Goal: Information Seeking & Learning: Check status

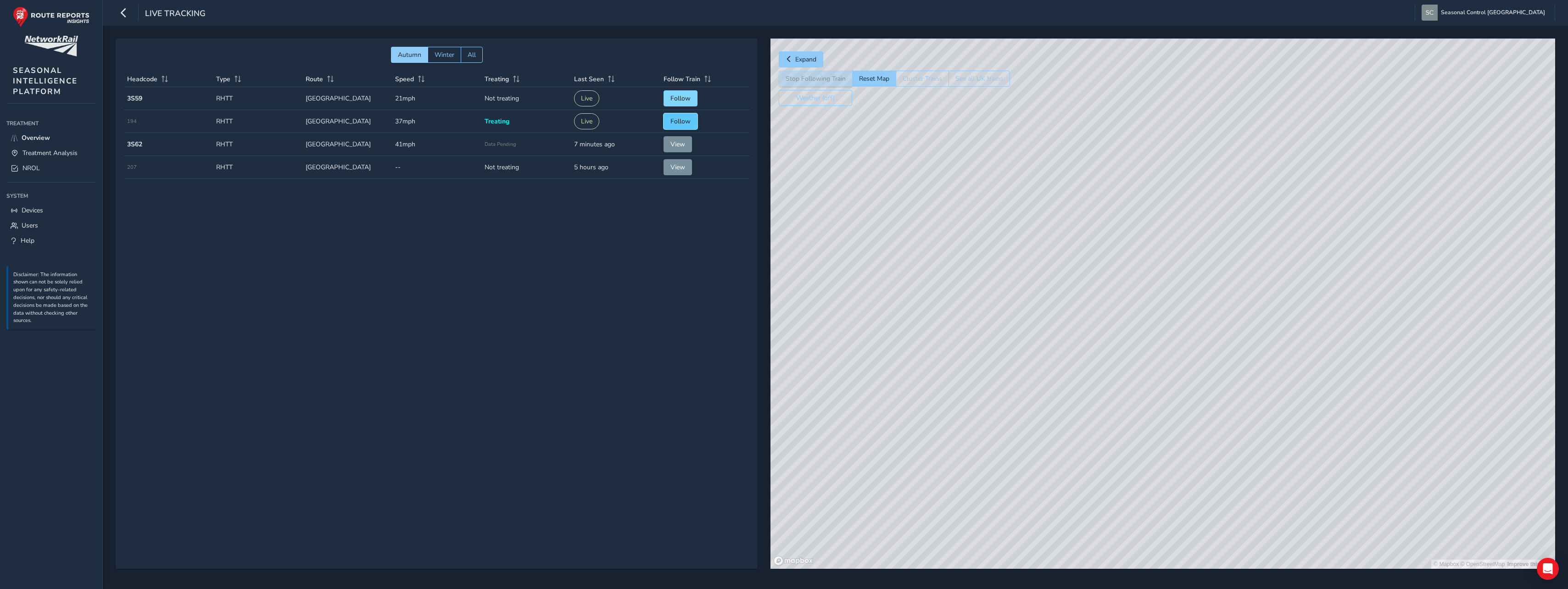
click at [671, 121] on span "Follow" at bounding box center [680, 121] width 20 height 9
click at [29, 165] on span "NROL" at bounding box center [31, 168] width 18 height 9
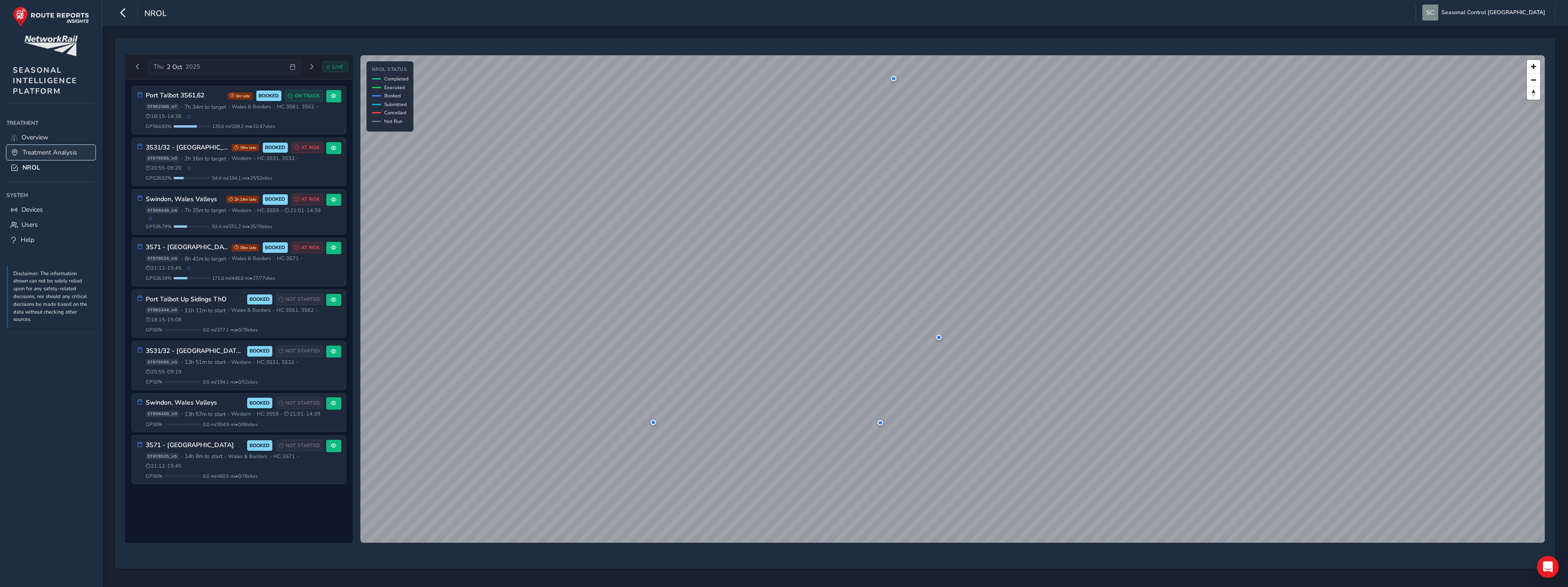
click at [47, 150] on span "Treatment Analysis" at bounding box center [50, 152] width 55 height 9
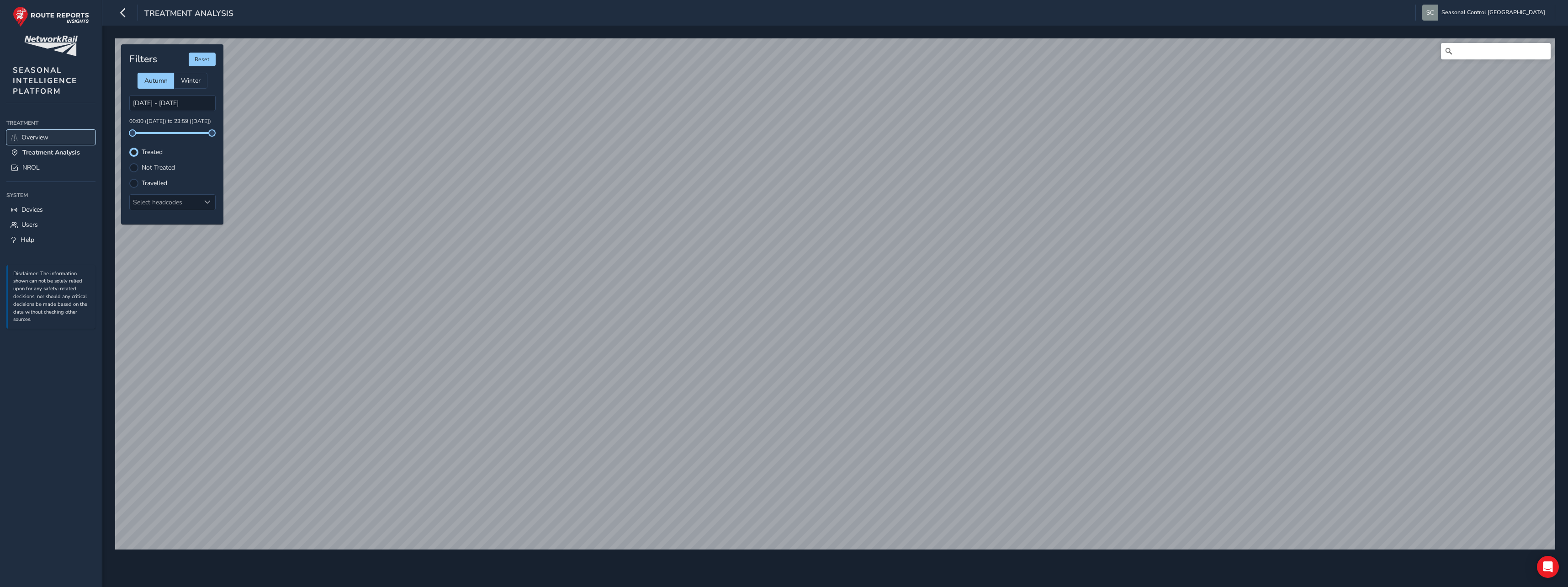
click at [30, 133] on span "Overview" at bounding box center [35, 137] width 27 height 9
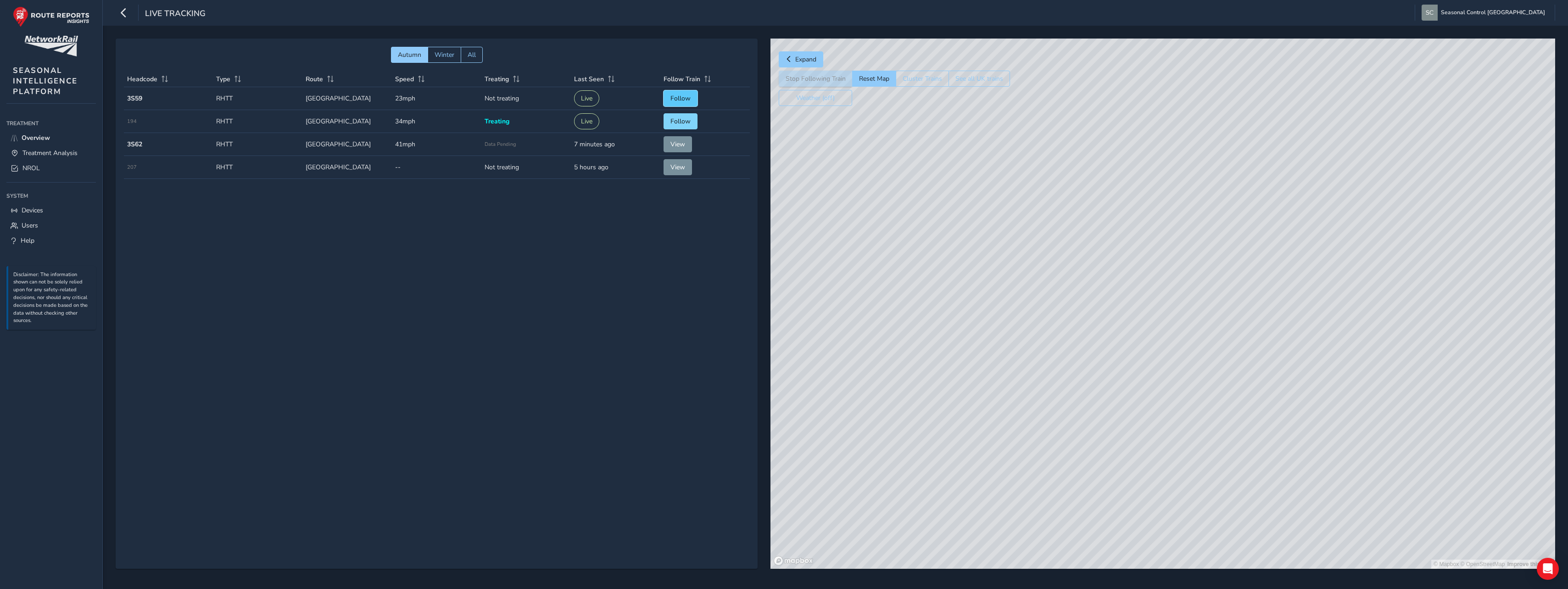
click at [678, 103] on button "Follow" at bounding box center [680, 98] width 34 height 16
click at [39, 150] on span "Treatment Analysis" at bounding box center [50, 153] width 55 height 9
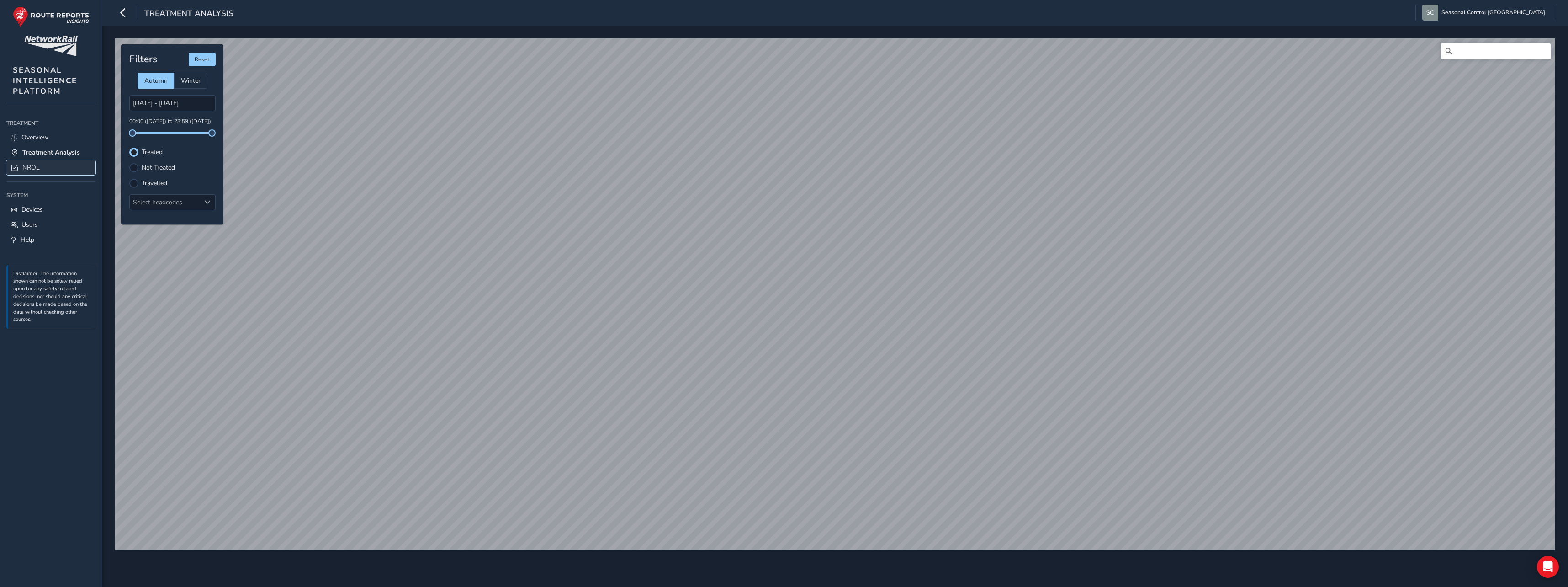
click at [44, 168] on link "NROL" at bounding box center [51, 167] width 89 height 15
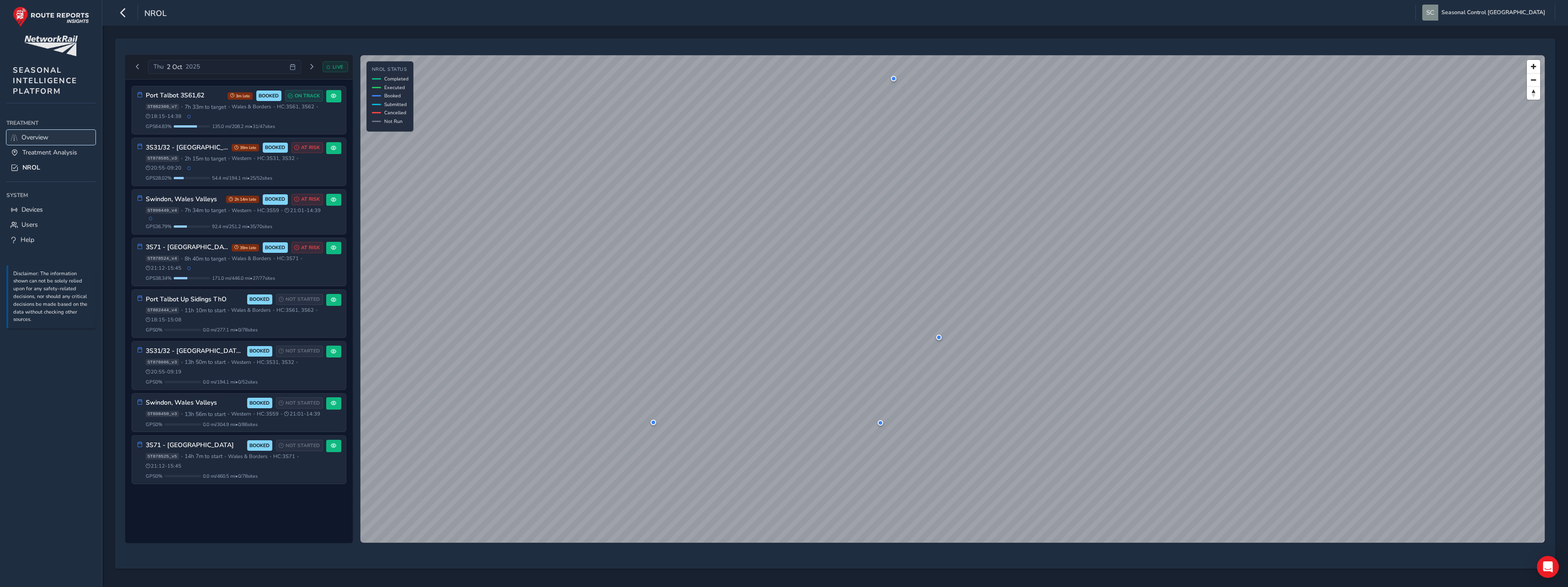
click at [49, 137] on span "Overview" at bounding box center [35, 137] width 27 height 9
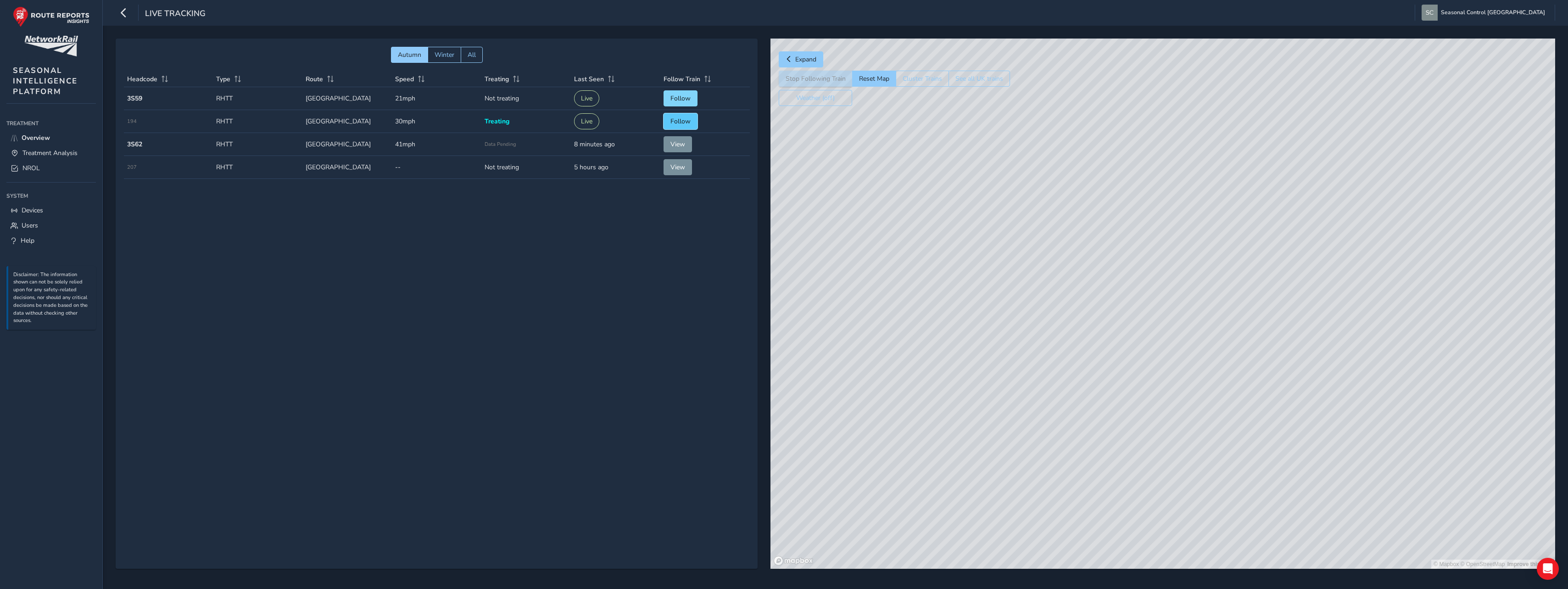
click at [674, 122] on span "Follow" at bounding box center [680, 121] width 20 height 9
click at [25, 133] on span "Overview" at bounding box center [35, 137] width 29 height 9
click at [42, 150] on span "Treatment Analysis" at bounding box center [50, 153] width 55 height 9
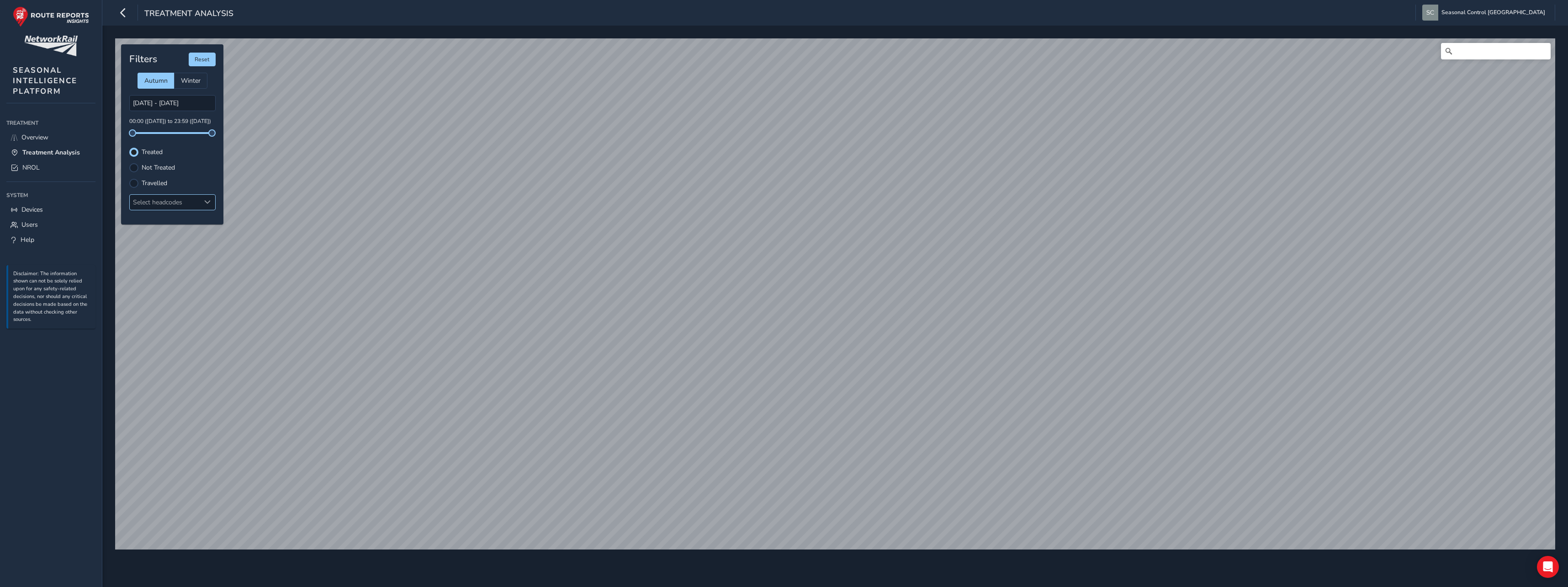
click at [164, 202] on div "Select headcodes" at bounding box center [165, 202] width 71 height 15
click at [140, 223] on div at bounding box center [141, 220] width 9 height 9
click at [162, 202] on div "Select headcodes" at bounding box center [165, 202] width 71 height 15
click at [173, 202] on div "Select headcodes" at bounding box center [165, 202] width 71 height 15
click at [180, 199] on div "Select headcodes" at bounding box center [165, 202] width 71 height 15
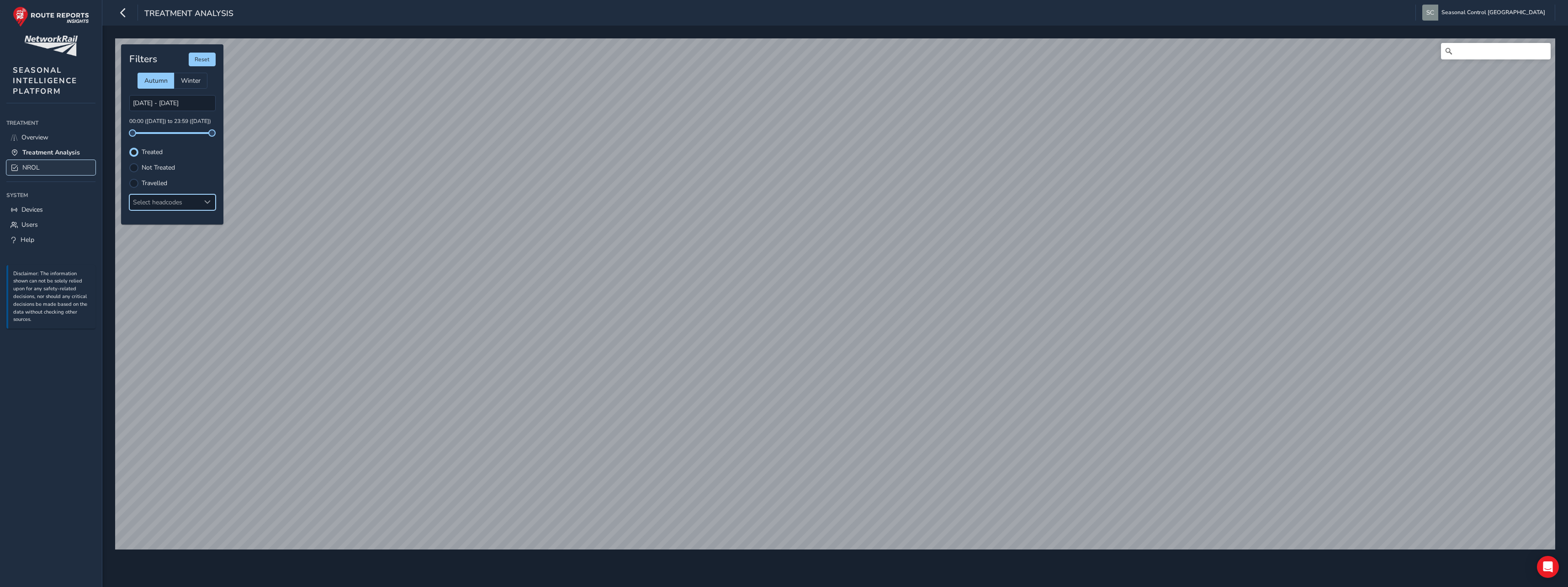
click at [23, 161] on link "NROL" at bounding box center [51, 167] width 89 height 15
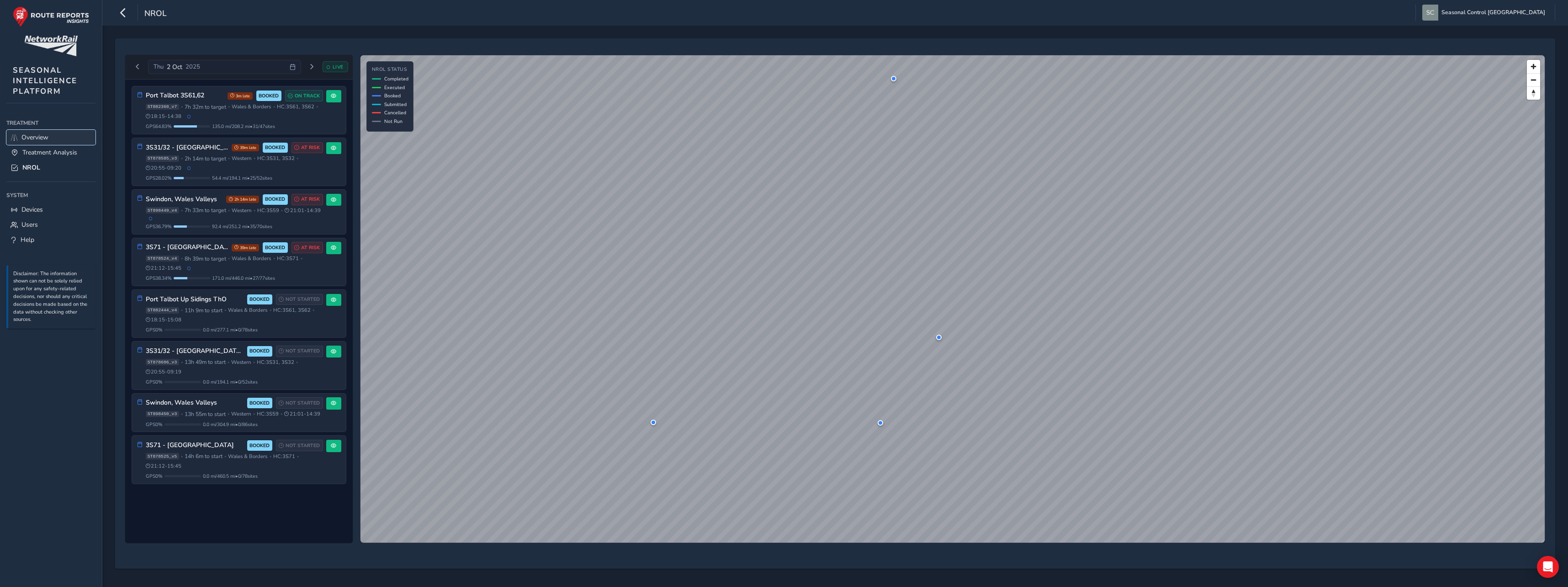
click at [42, 135] on span "Overview" at bounding box center [35, 137] width 27 height 9
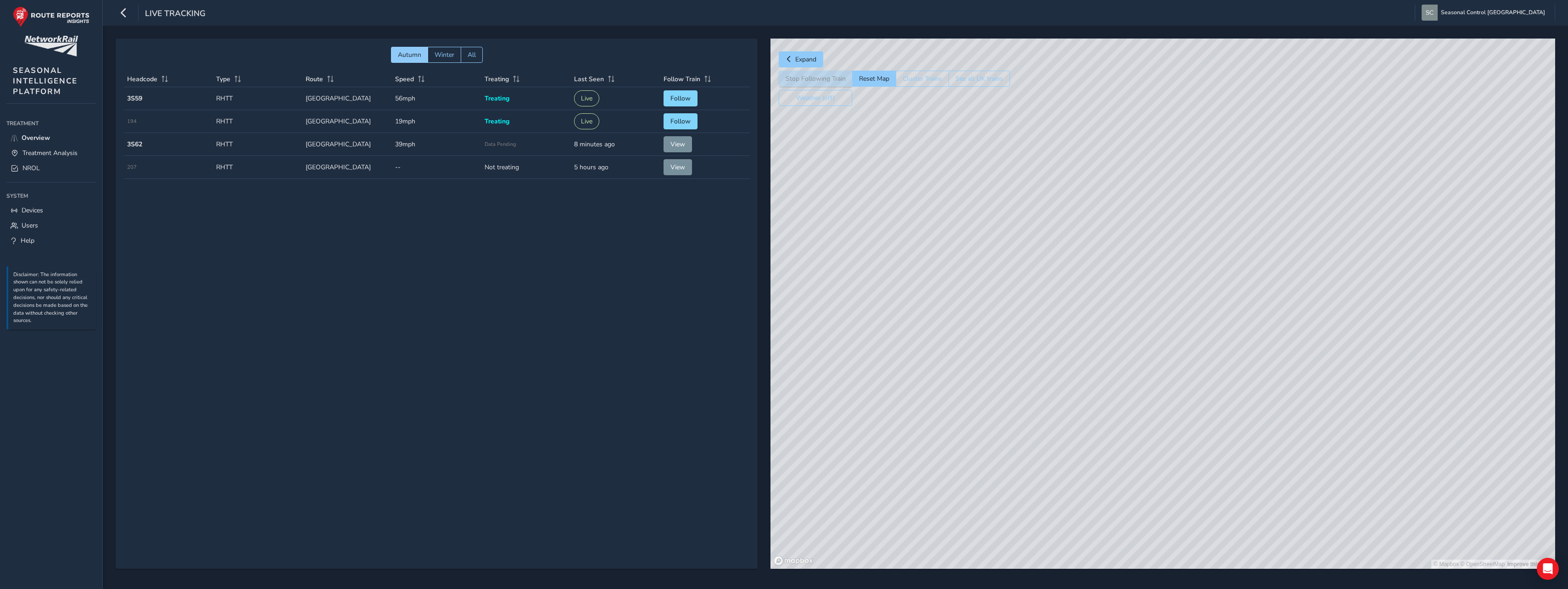
click at [1201, 206] on div "© Mapbox © OpenStreetMap Improve this map" at bounding box center [1162, 304] width 784 height 530
click at [786, 56] on button "Expand" at bounding box center [801, 59] width 45 height 16
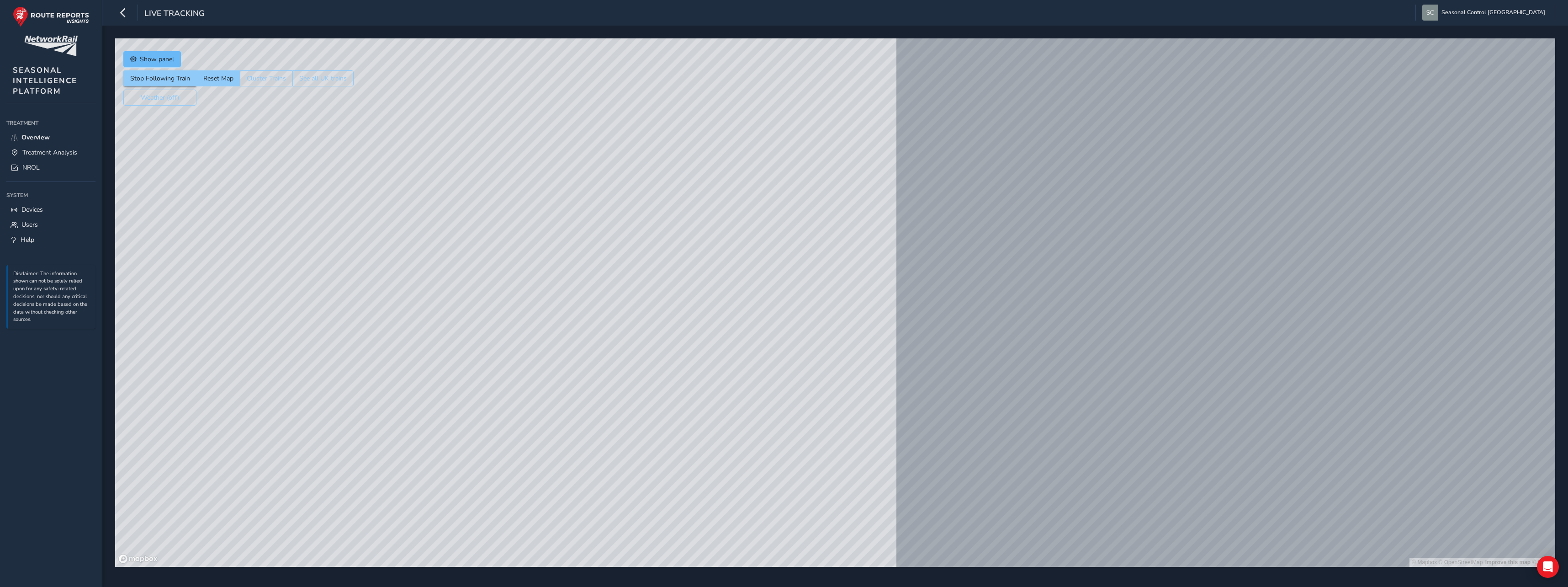
click at [137, 63] on button "Show panel" at bounding box center [152, 59] width 58 height 16
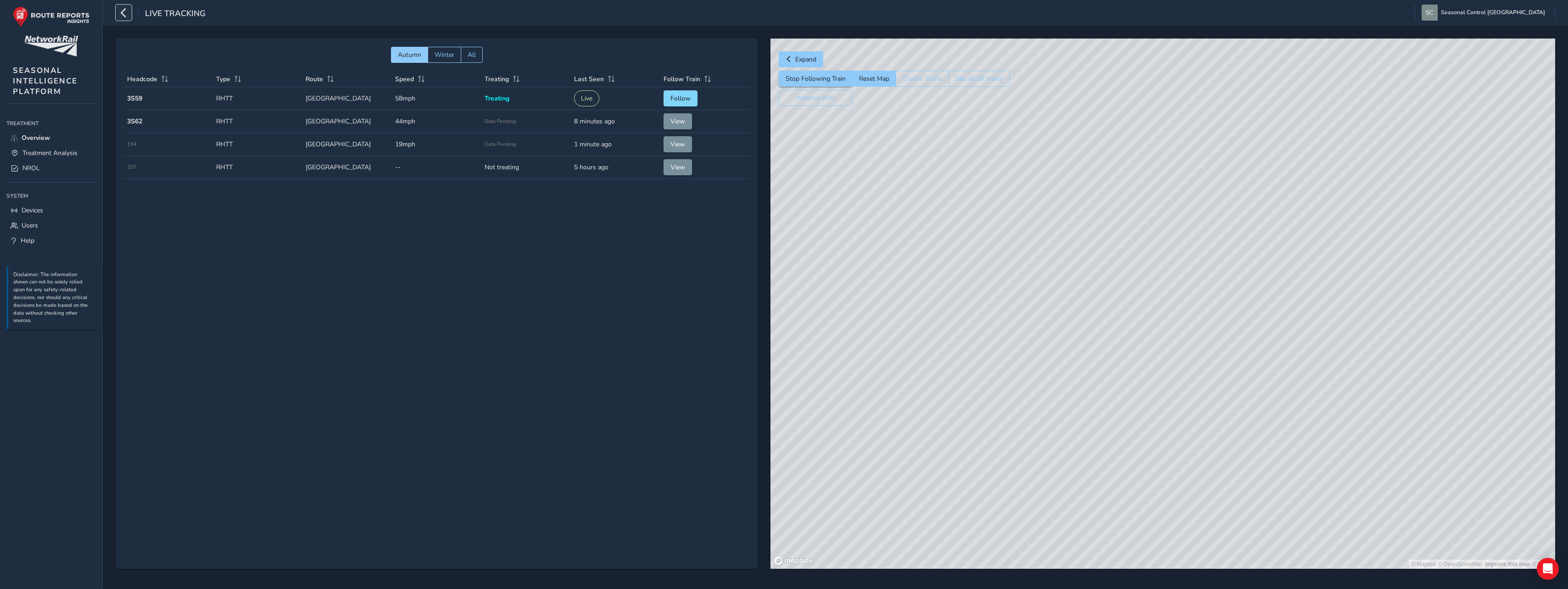
click at [122, 10] on icon "button" at bounding box center [123, 13] width 10 height 16
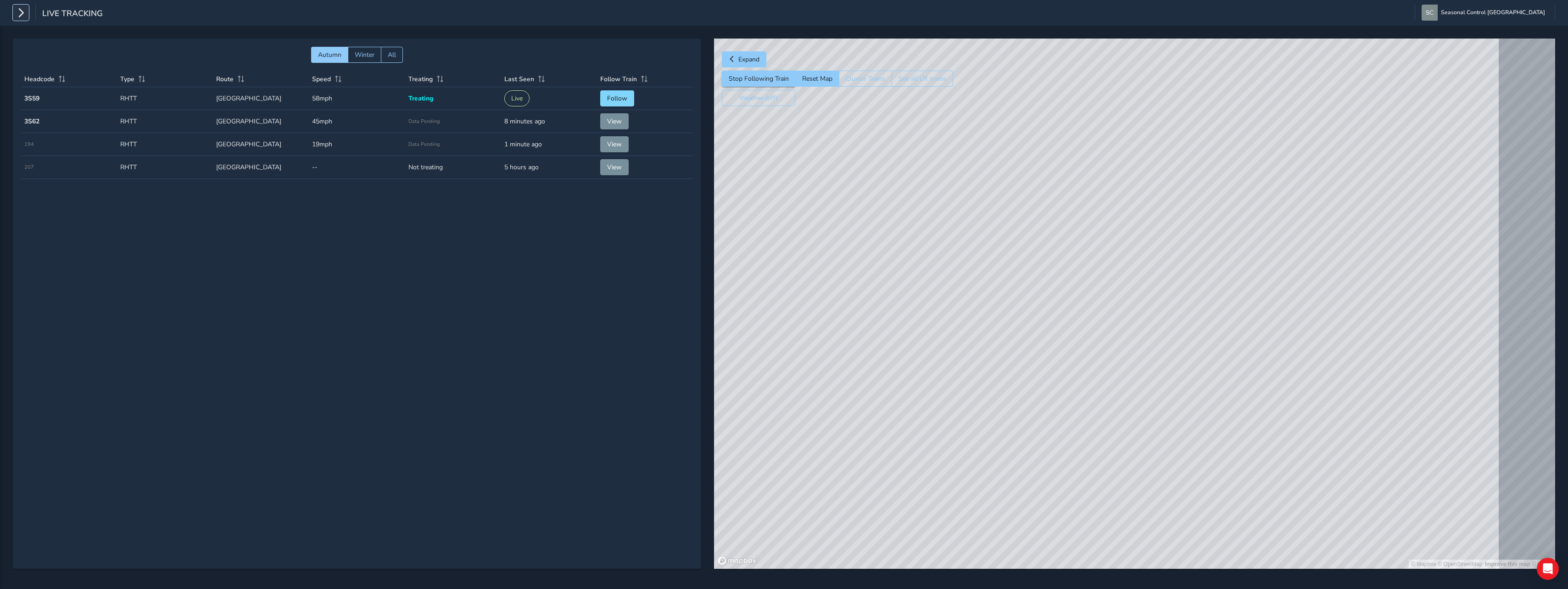
click at [18, 19] on icon "button" at bounding box center [21, 13] width 10 height 16
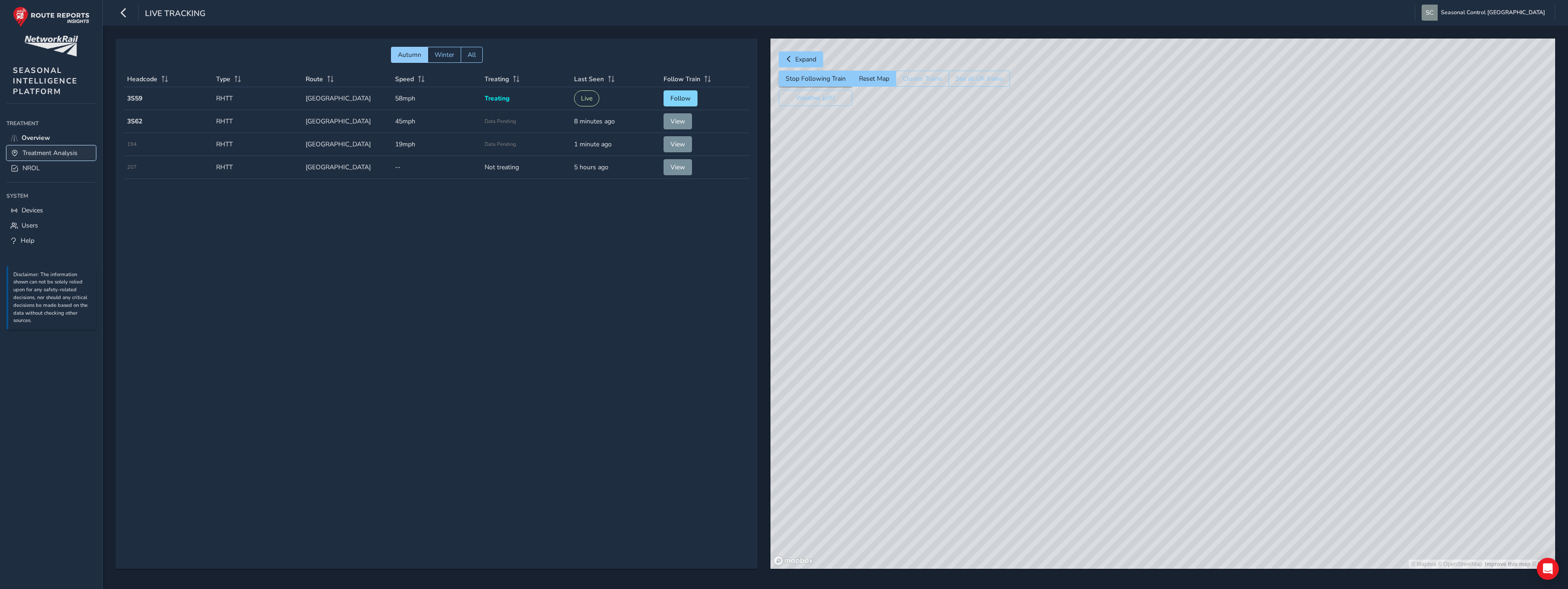
click at [22, 159] on link "Treatment Analysis" at bounding box center [51, 153] width 89 height 15
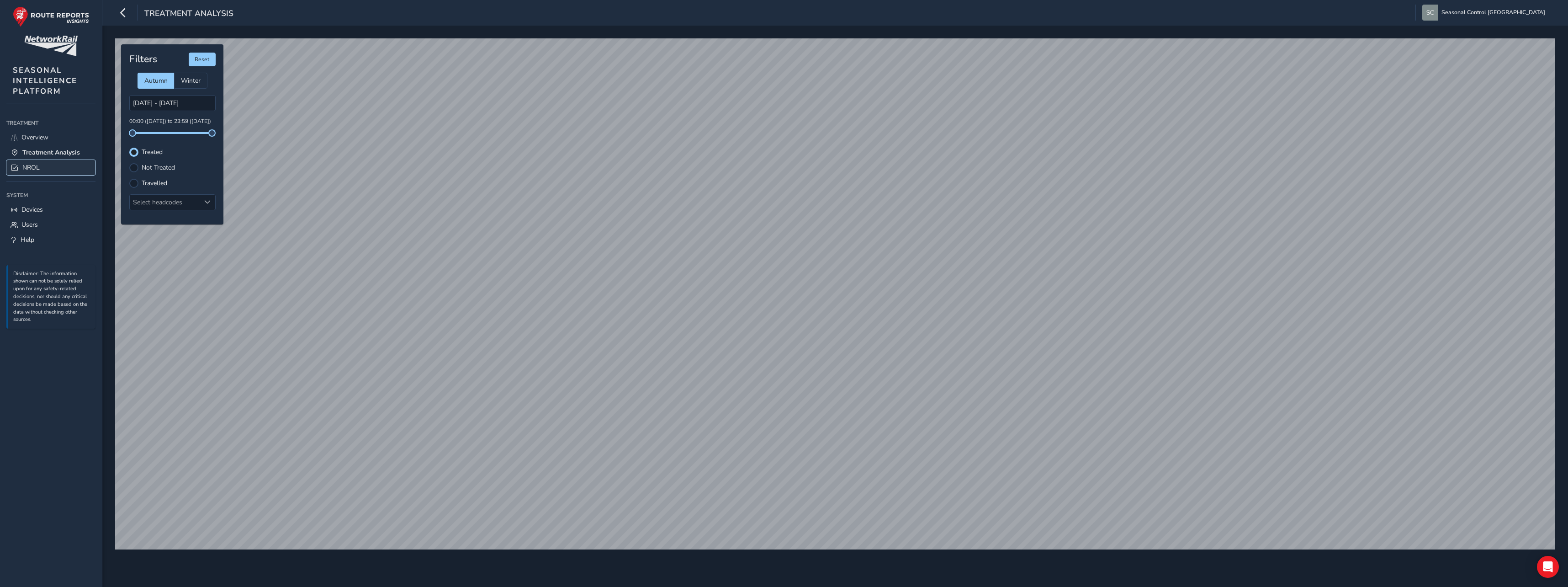
click at [38, 167] on span "NROL" at bounding box center [31, 167] width 18 height 9
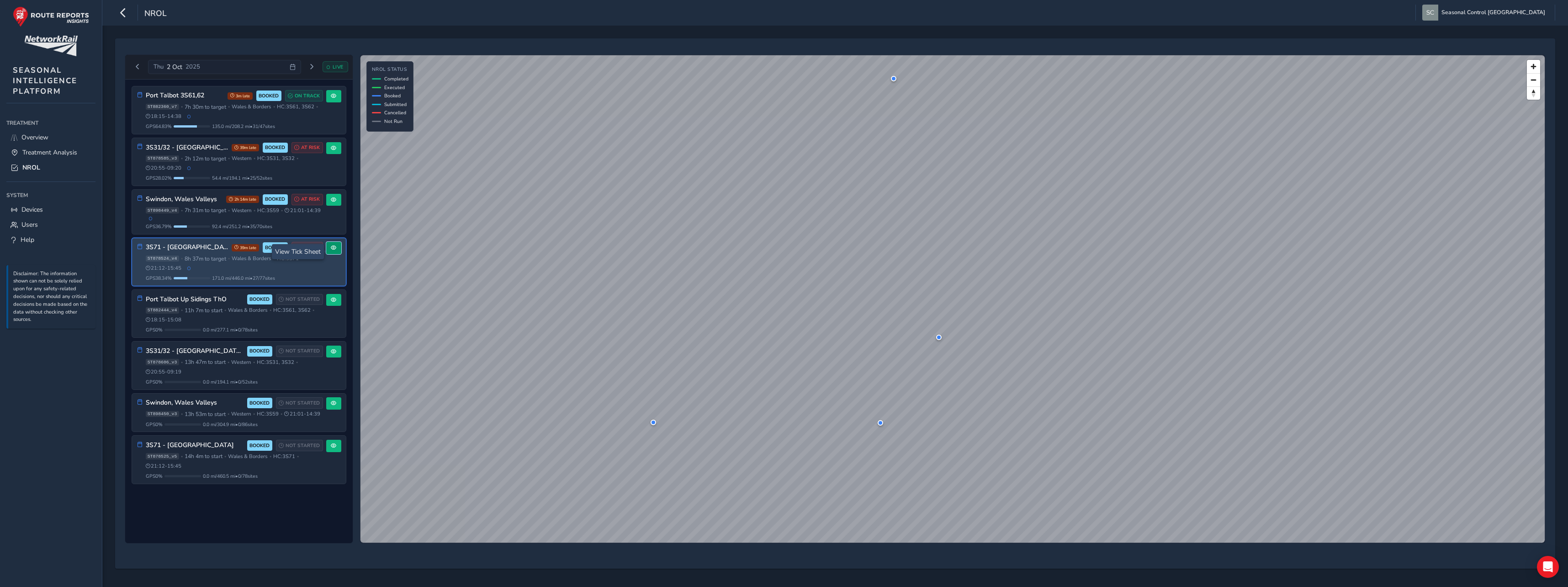
click at [336, 250] on span at bounding box center [333, 247] width 5 height 5
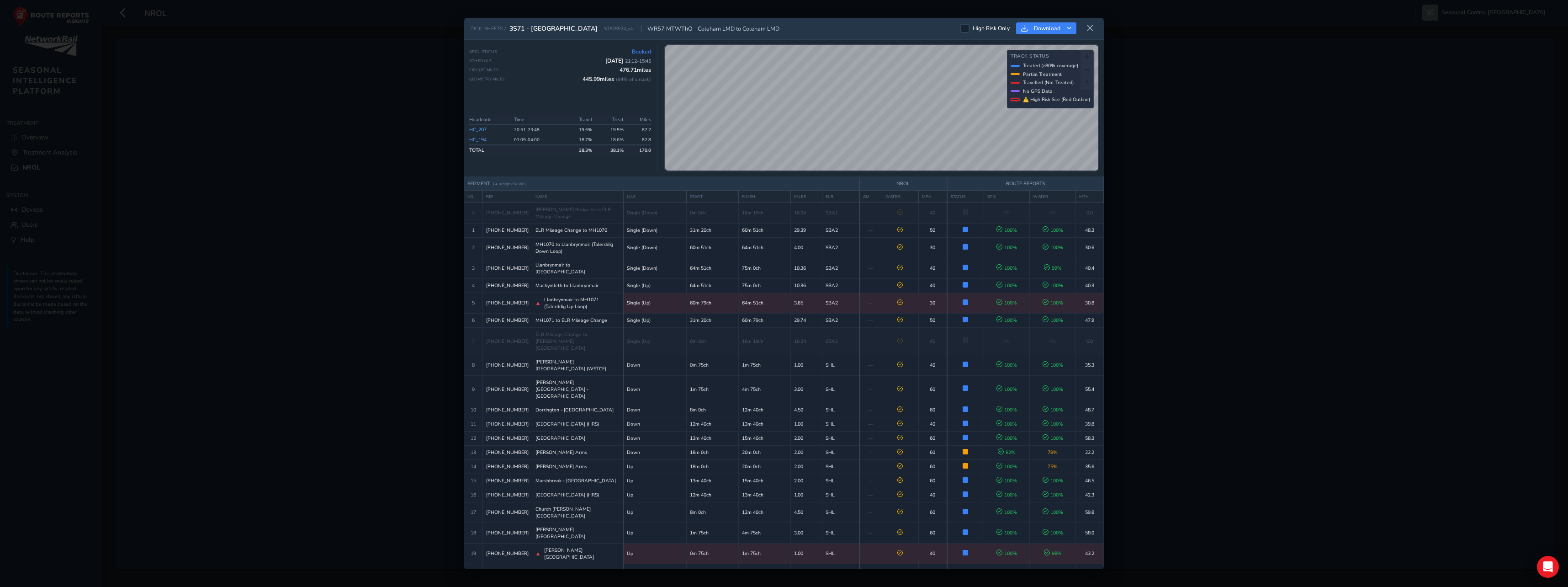
click at [275, 290] on div "TICK-SHEETS / 3S71 - North & Mid Wales ST878524_v4 WR57 MTWThO - Coleham LMD to…" at bounding box center [784, 294] width 1568 height 587
click at [1093, 28] on icon at bounding box center [1090, 29] width 9 height 9
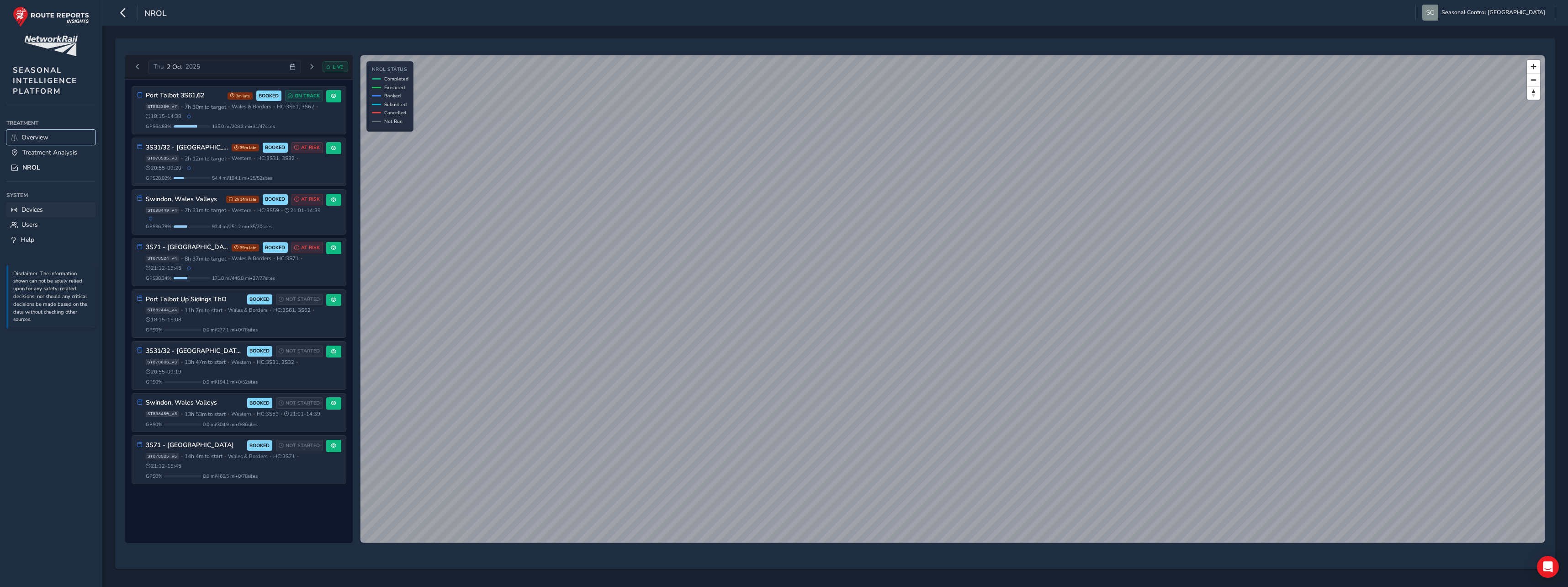
drag, startPoint x: 34, startPoint y: 133, endPoint x: 10, endPoint y: 214, distance: 84.5
click at [34, 133] on span "Overview" at bounding box center [35, 137] width 27 height 9
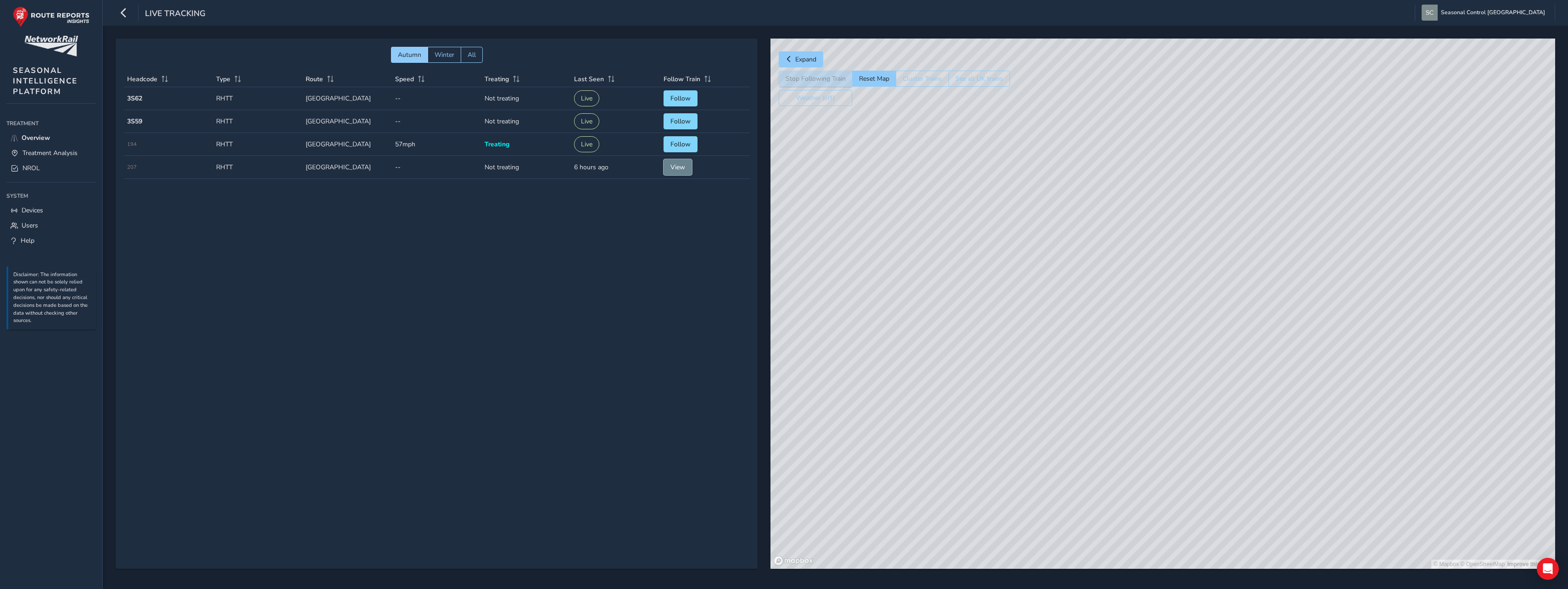
click at [671, 168] on span "View" at bounding box center [678, 167] width 15 height 9
click at [21, 166] on link "NROL" at bounding box center [51, 168] width 89 height 15
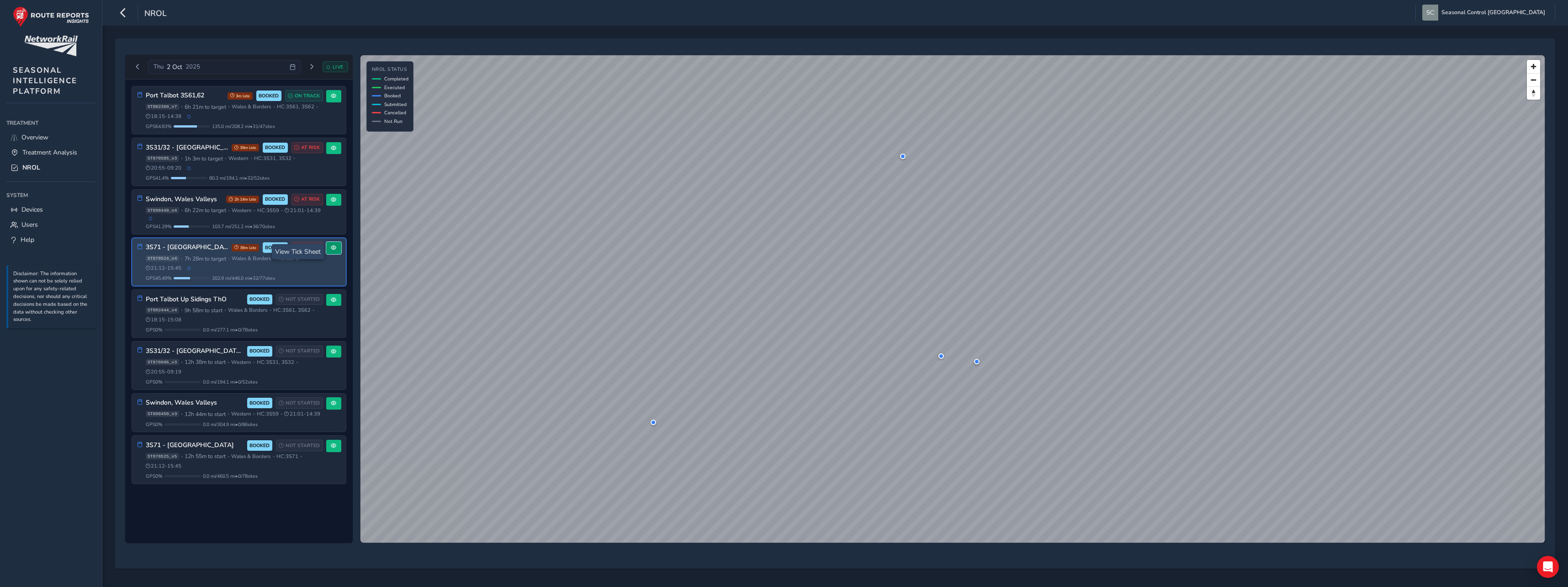
click at [334, 250] on span at bounding box center [333, 247] width 5 height 5
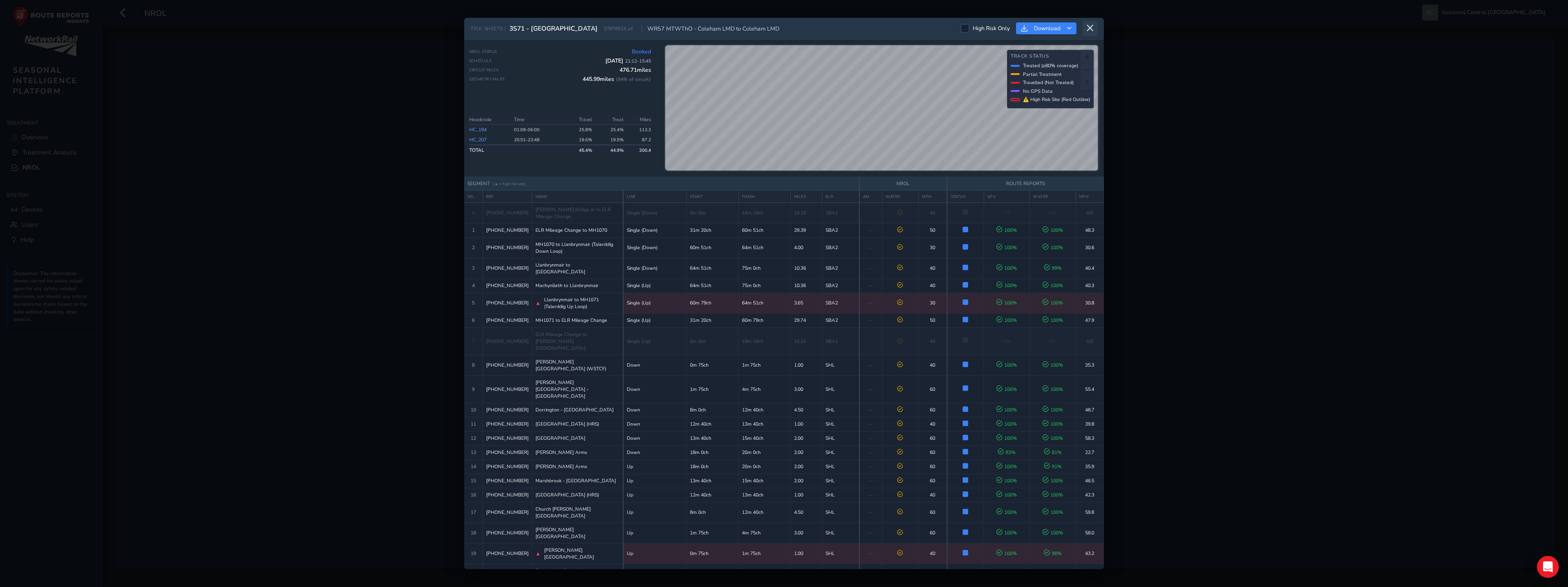
click at [1091, 29] on icon at bounding box center [1090, 29] width 9 height 9
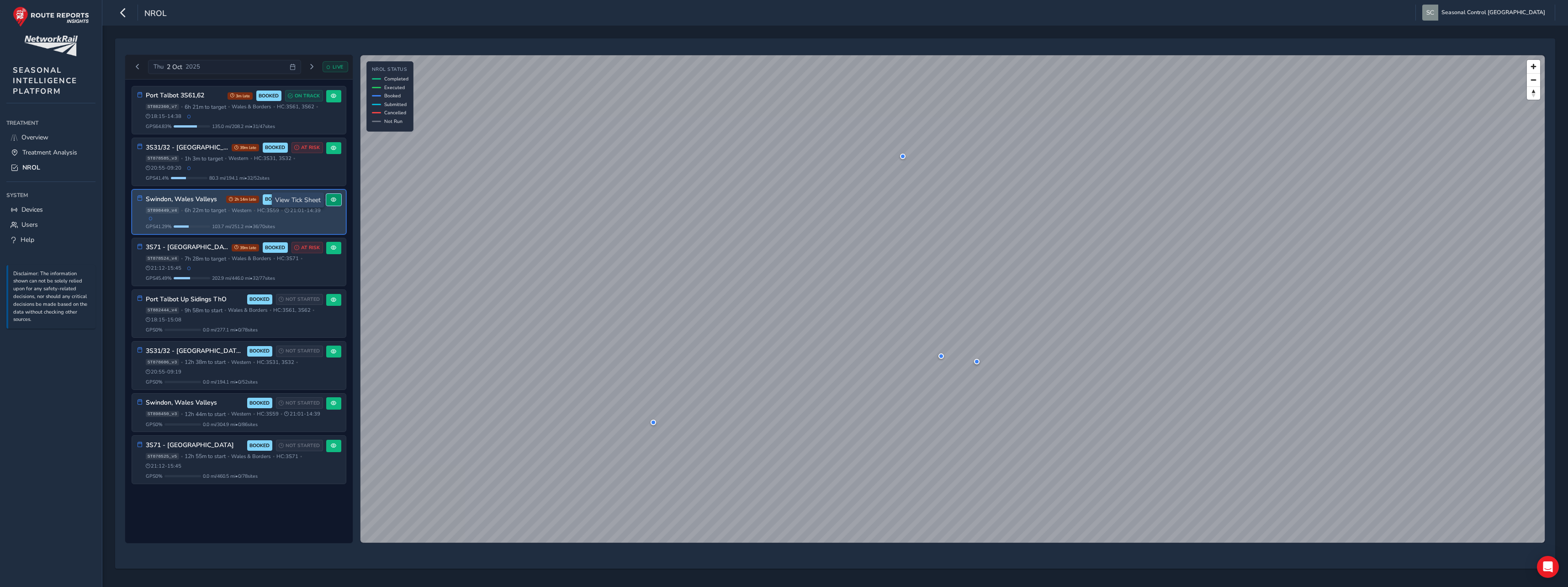
click at [334, 200] on span at bounding box center [333, 200] width 5 height 5
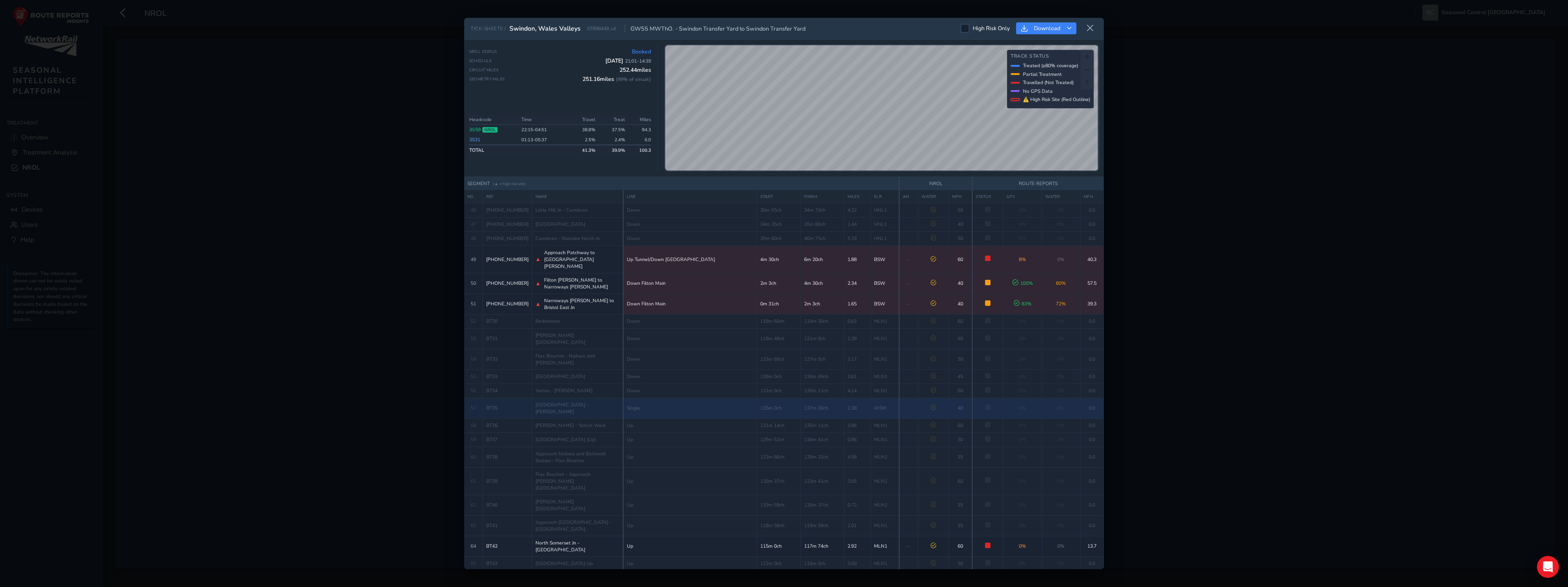
scroll to position [652, 0]
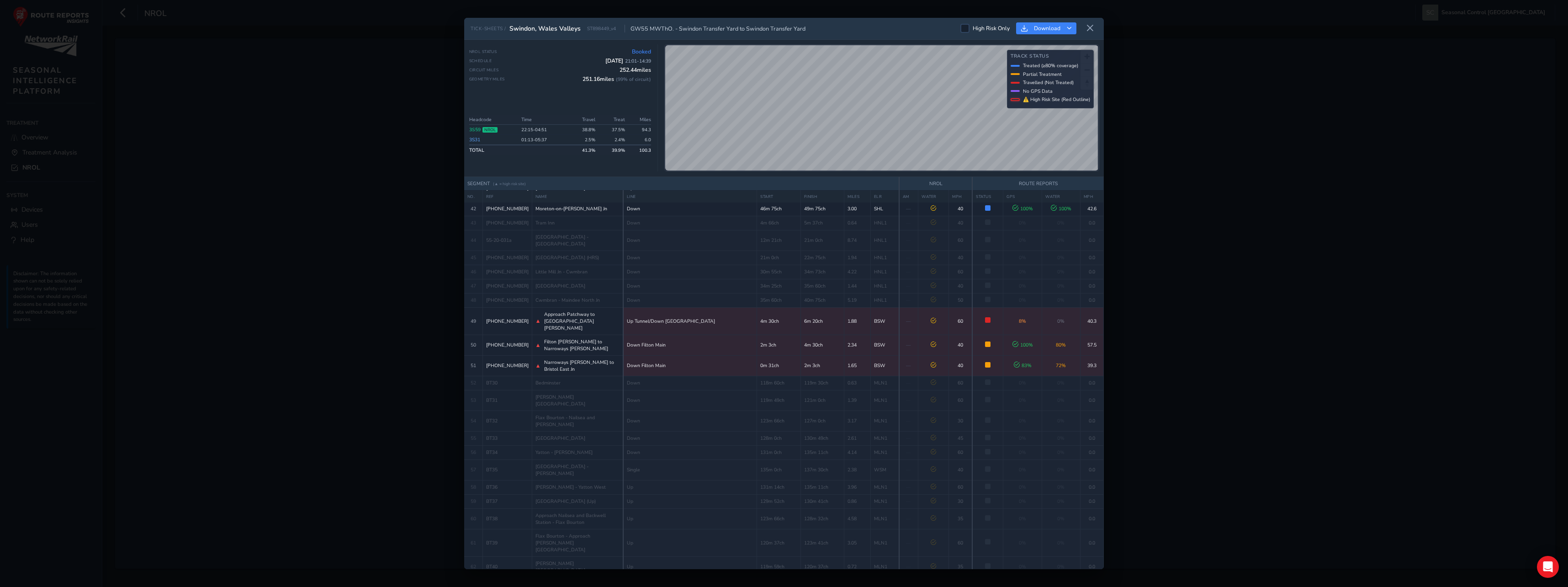
click at [1088, 36] on div "TICK-SHEETS / Swindon, Wales Valleys ST898449_v4 GW55 MWThO. - Swindon Transfer…" at bounding box center [784, 29] width 640 height 22
click at [1093, 23] on button at bounding box center [1090, 29] width 15 height 15
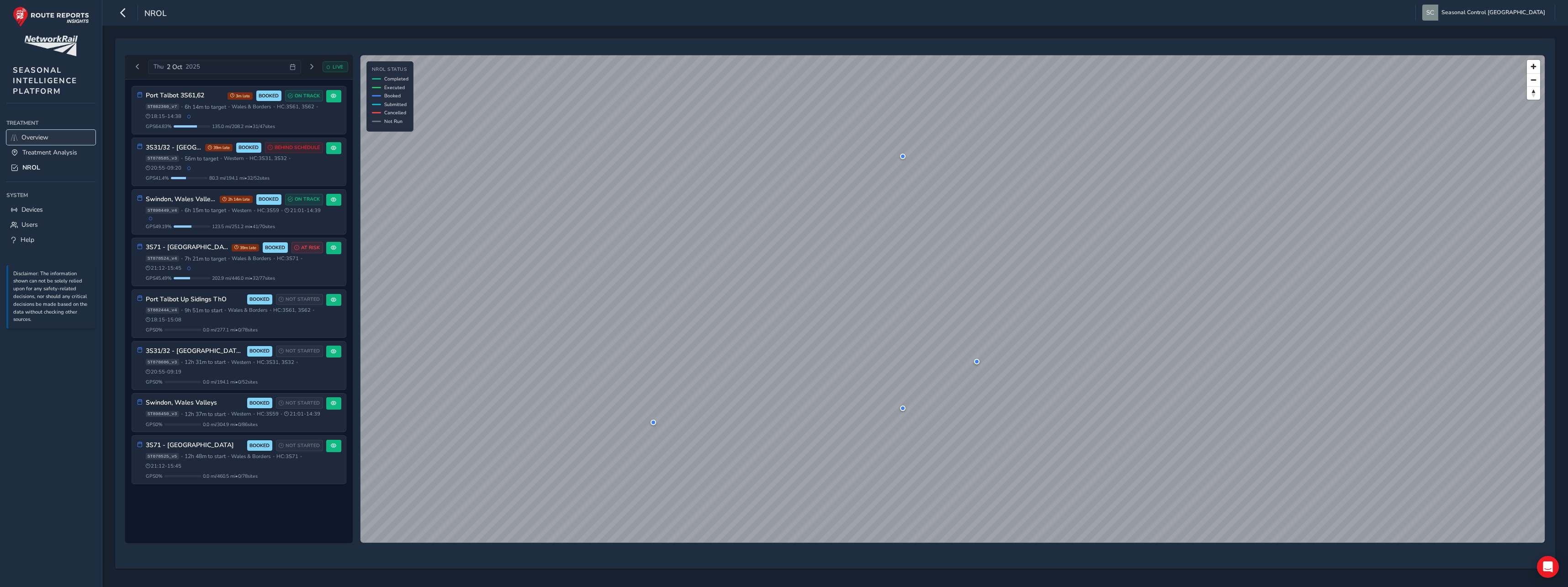
click at [39, 134] on span "Overview" at bounding box center [35, 137] width 27 height 9
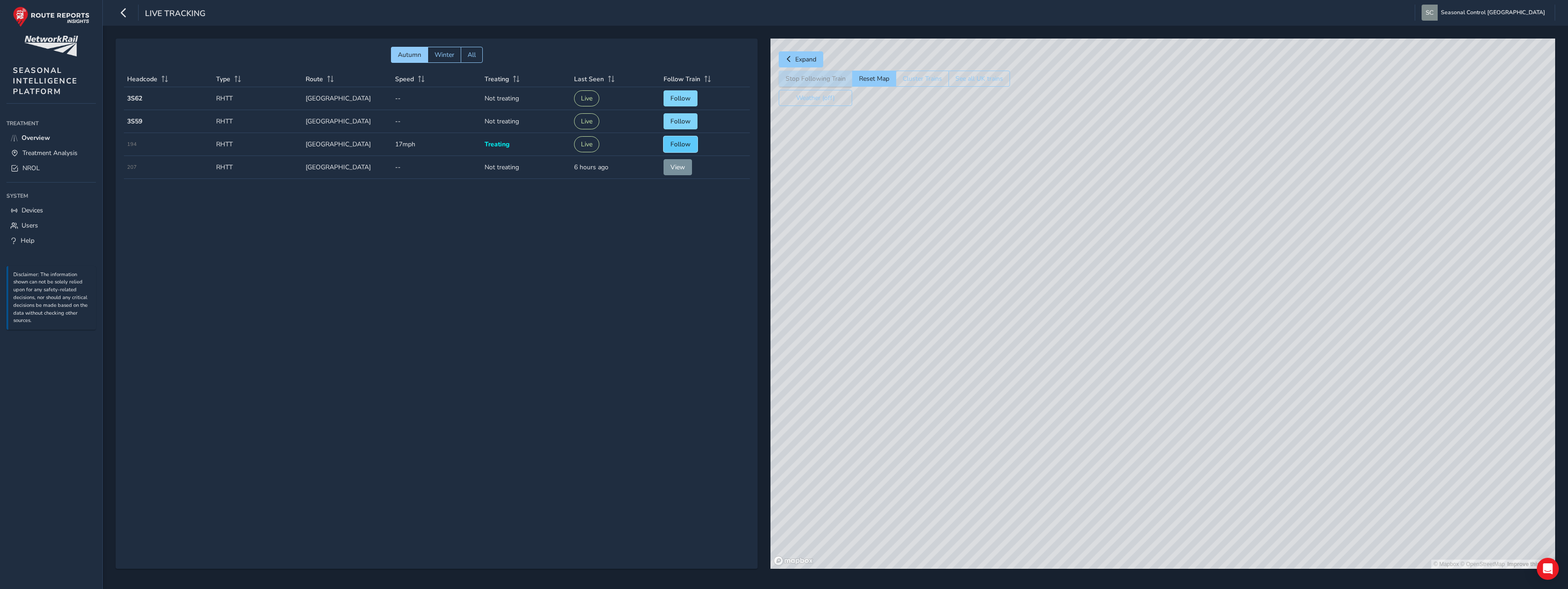
click at [672, 142] on span "Follow" at bounding box center [680, 144] width 20 height 9
click at [669, 143] on button "Following" at bounding box center [685, 144] width 43 height 16
click at [30, 153] on span "Treatment Analysis" at bounding box center [50, 153] width 55 height 9
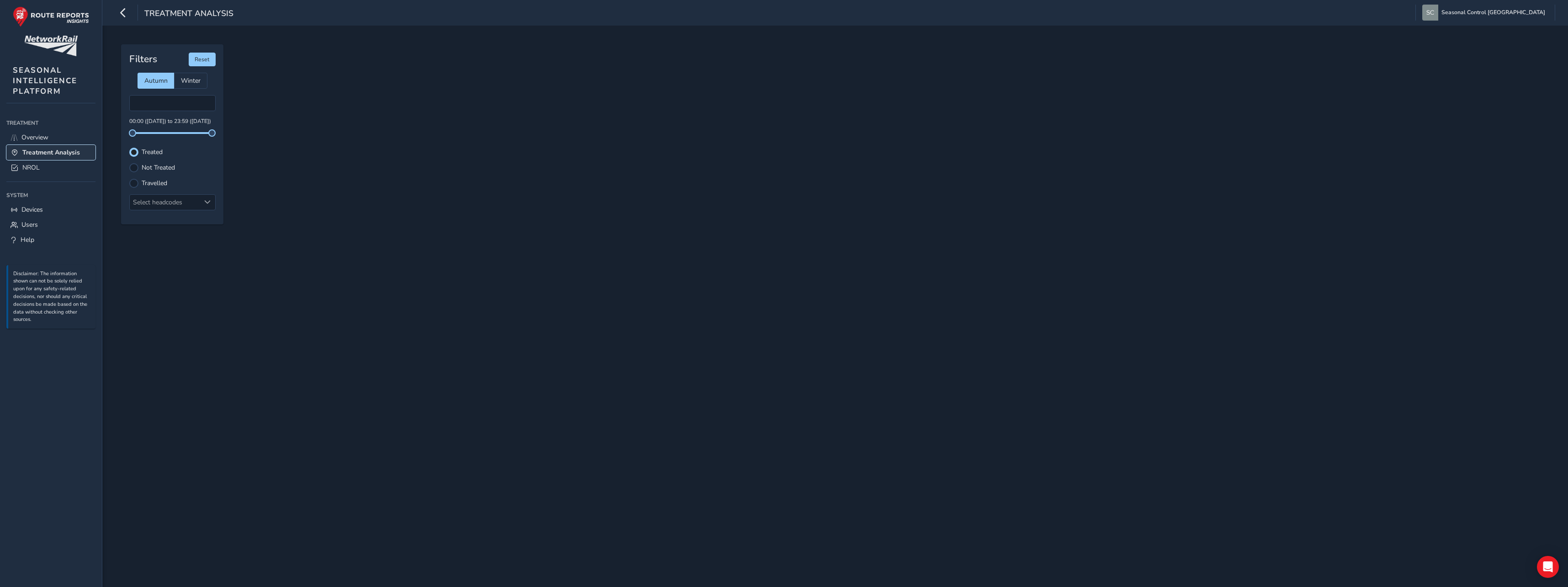
type input "[DATE] - [DATE]"
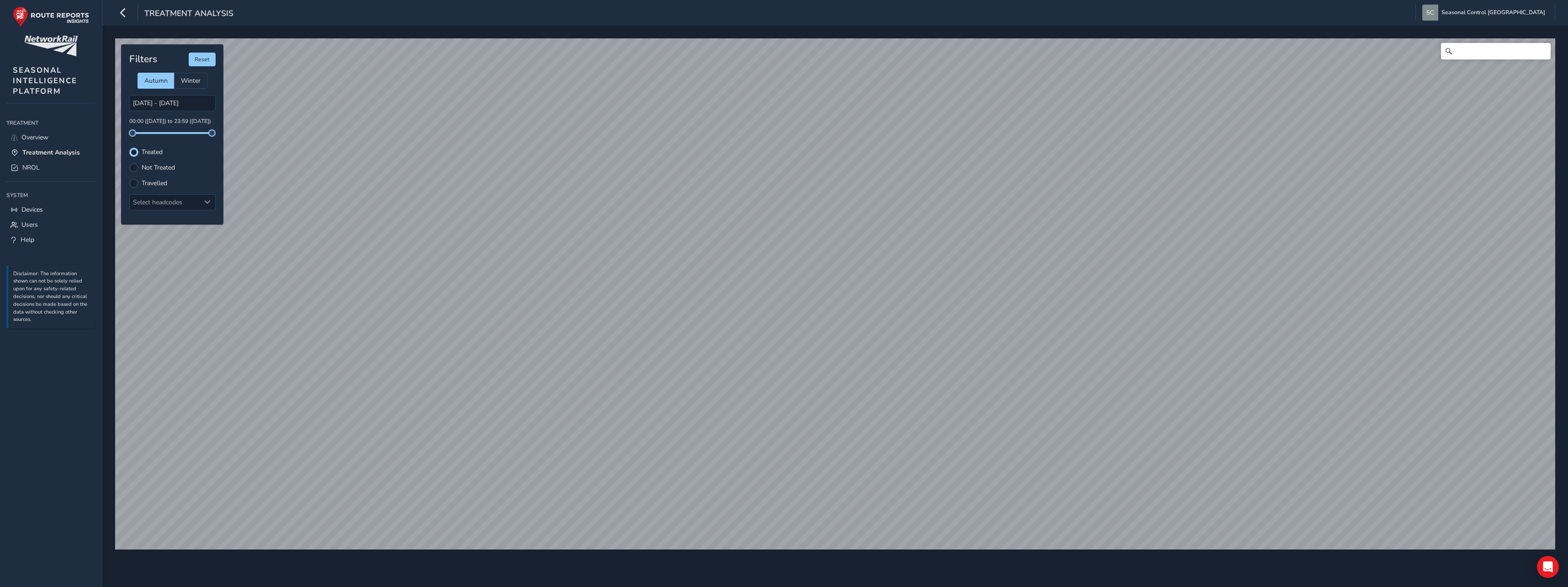
click at [166, 167] on label "Not Treated" at bounding box center [158, 167] width 33 height 7
click at [134, 167] on input "Not Treated" at bounding box center [134, 167] width 0 height 0
click at [30, 166] on span "NROL" at bounding box center [31, 167] width 18 height 9
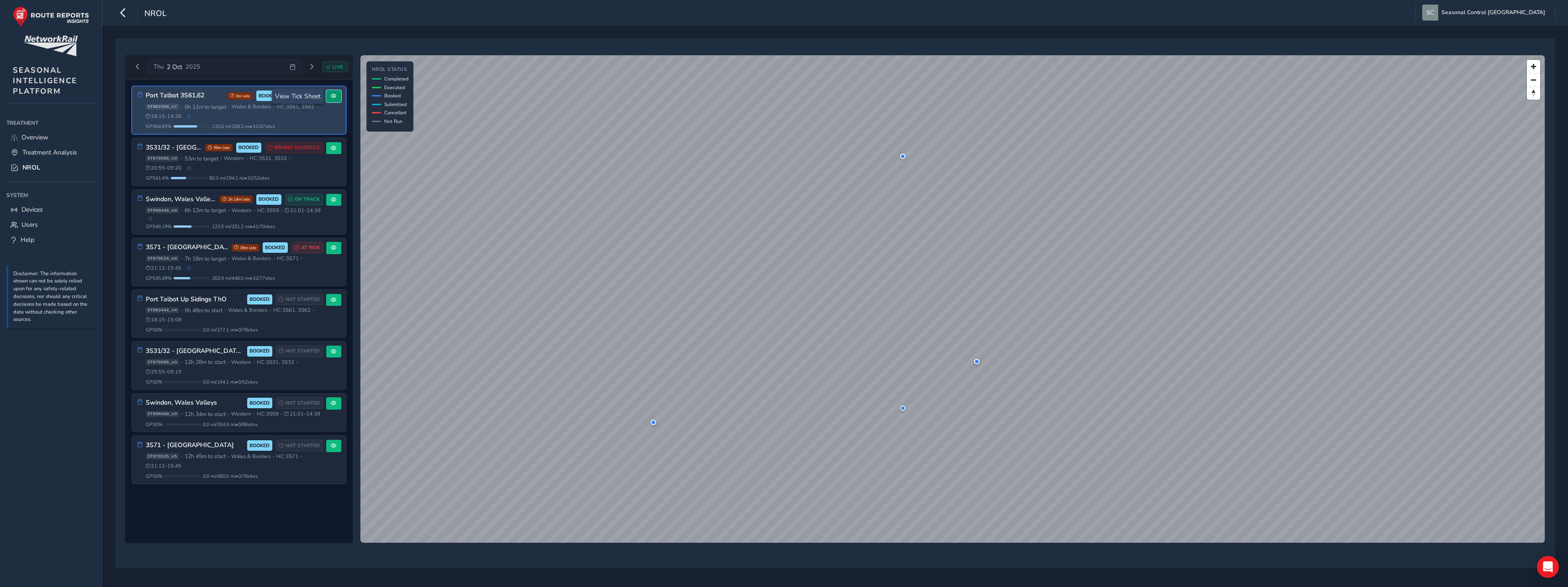
click at [332, 98] on span at bounding box center [333, 96] width 5 height 5
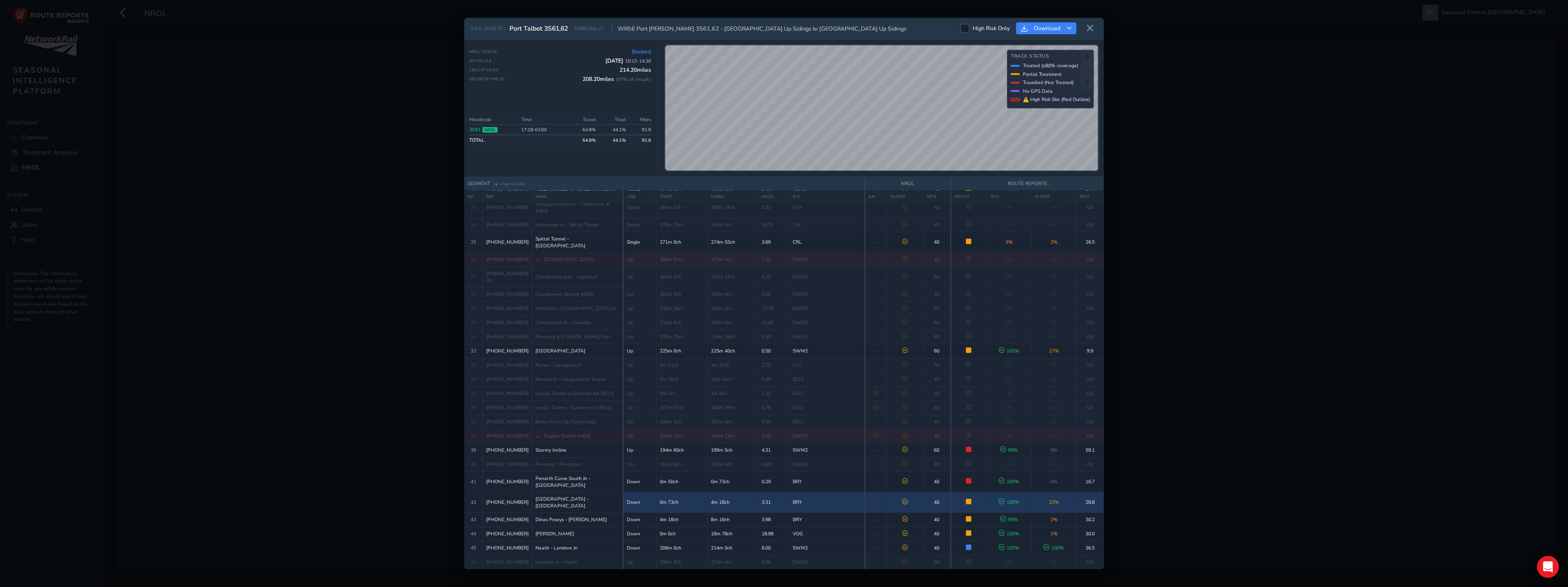
scroll to position [600, 0]
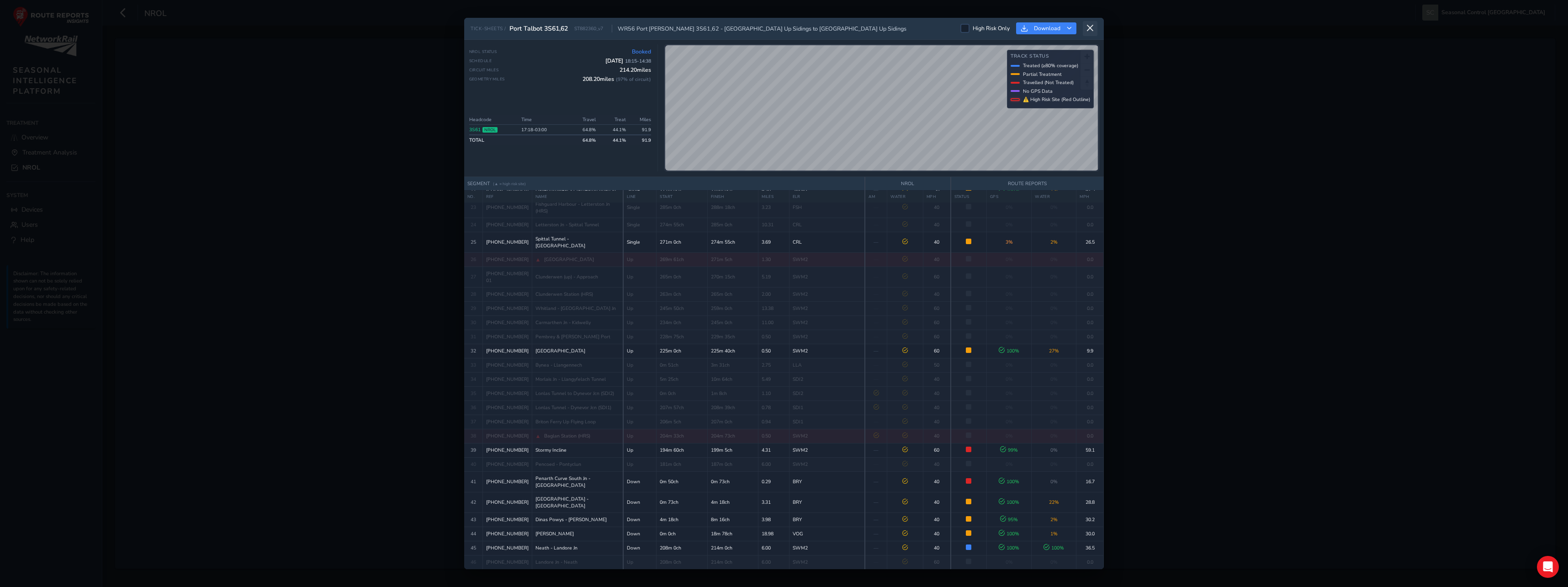
click at [1094, 30] on button at bounding box center [1090, 29] width 15 height 15
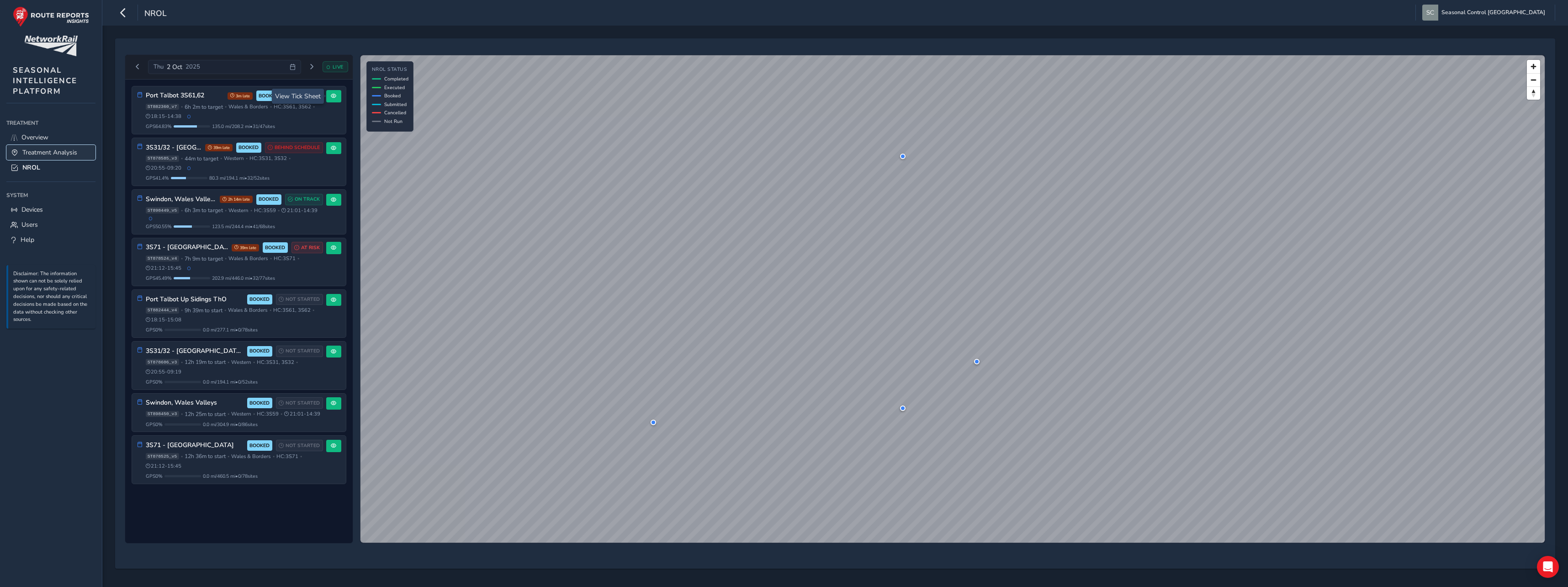
click at [32, 155] on span "Treatment Analysis" at bounding box center [50, 152] width 55 height 9
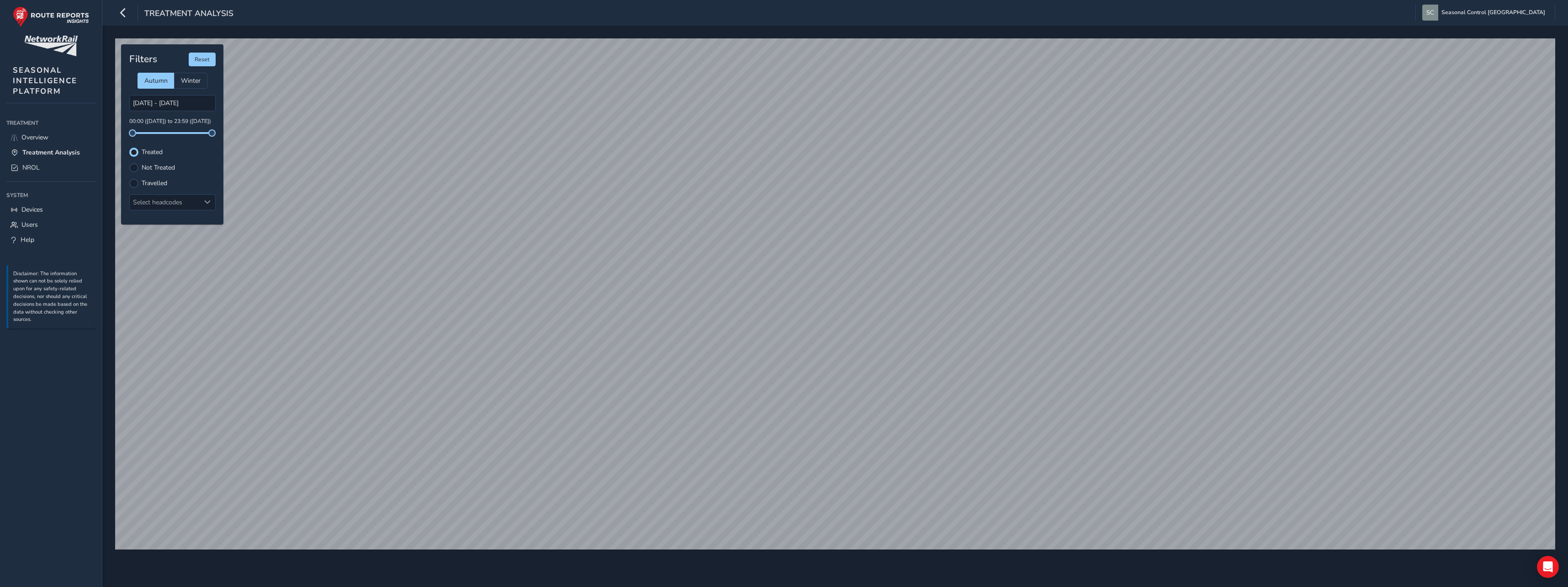
click at [154, 166] on label "Not Treated" at bounding box center [158, 167] width 33 height 7
click at [134, 167] on input "Not Treated" at bounding box center [134, 167] width 0 height 0
click at [41, 139] on span "Overview" at bounding box center [35, 137] width 27 height 9
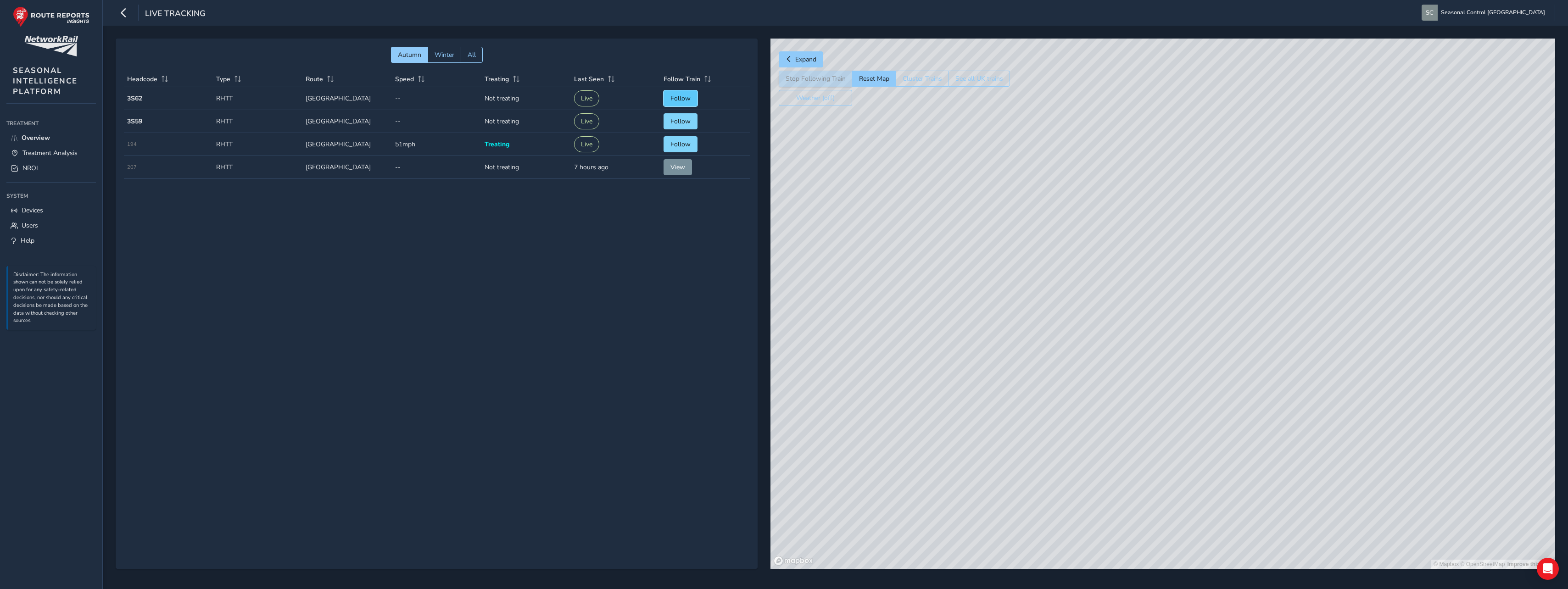
click at [680, 97] on span "Follow" at bounding box center [680, 98] width 20 height 9
click at [821, 76] on button "Stop Following Train" at bounding box center [815, 79] width 73 height 16
click at [33, 152] on span "Treatment Analysis" at bounding box center [50, 153] width 55 height 9
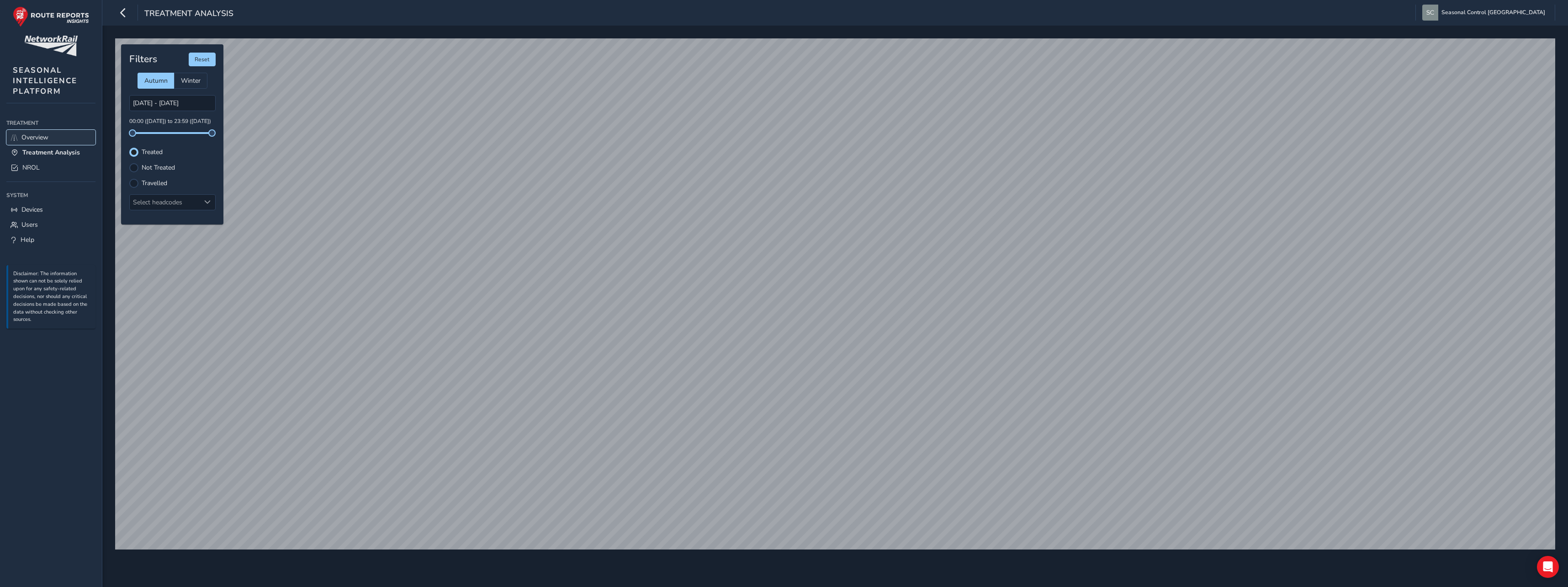
click at [34, 138] on span "Overview" at bounding box center [35, 137] width 27 height 9
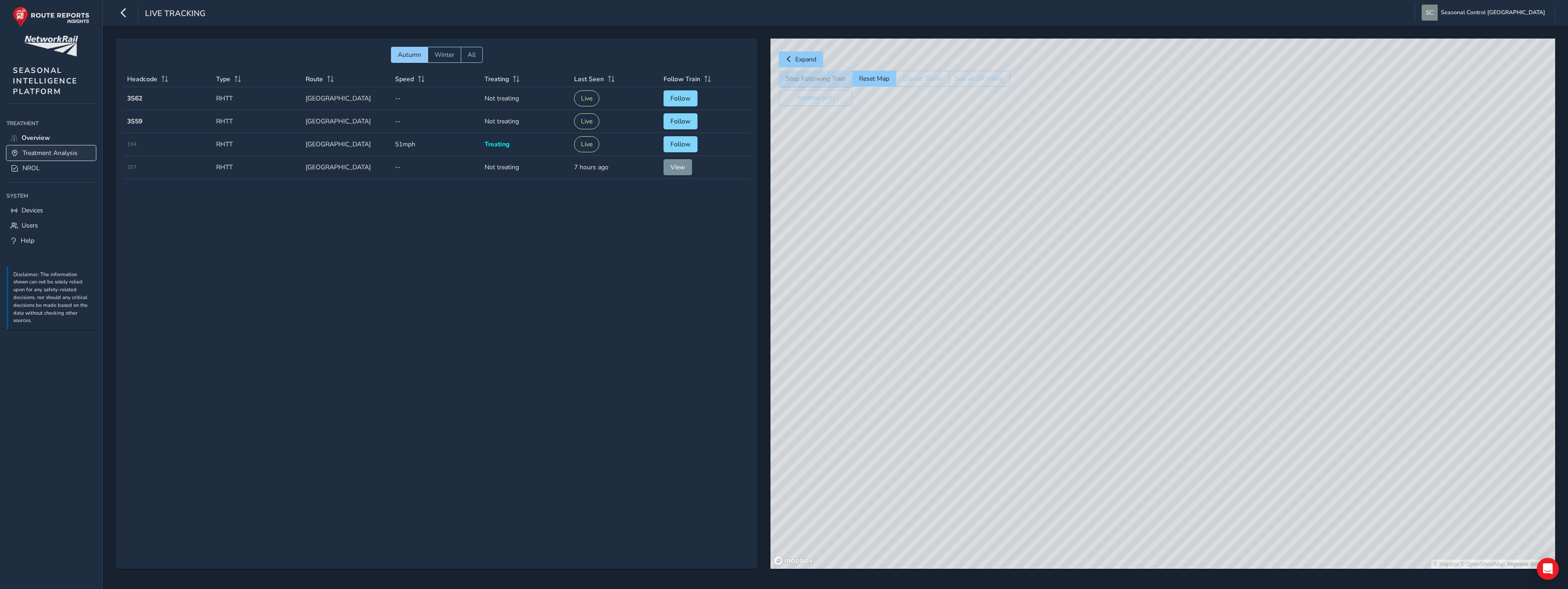
click at [40, 155] on span "Treatment Analysis" at bounding box center [50, 153] width 55 height 9
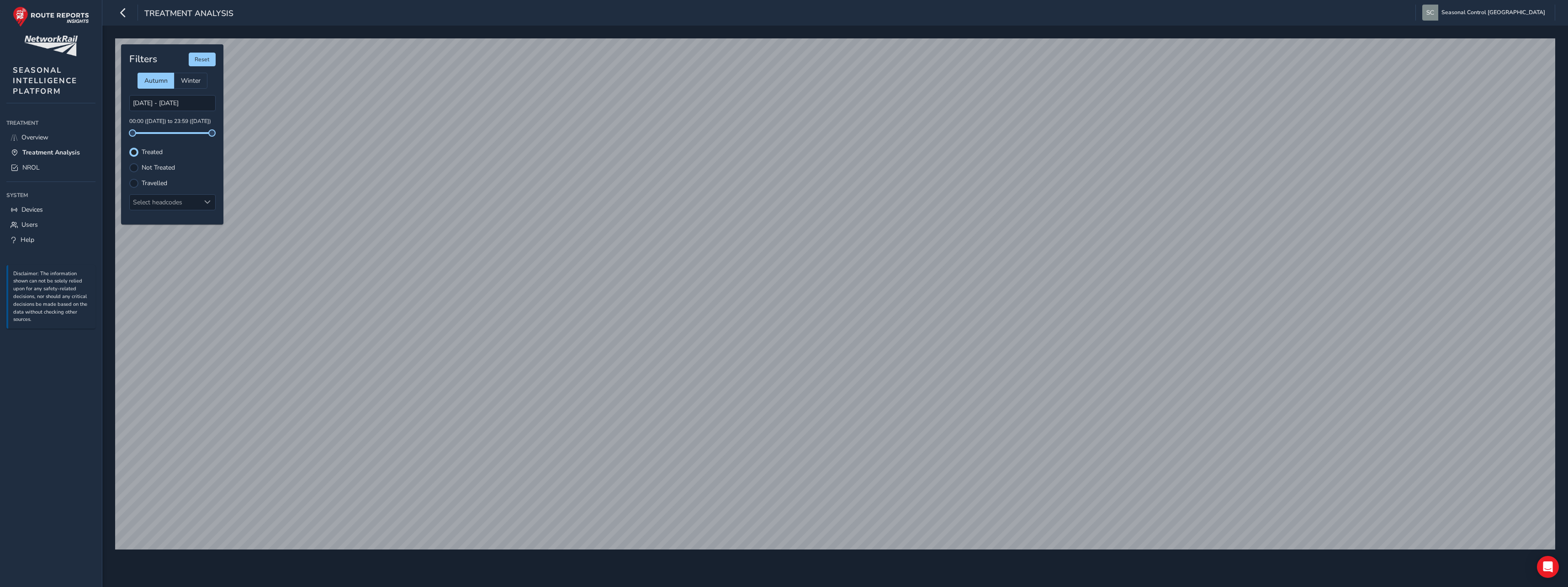
click at [162, 167] on label "Not Treated" at bounding box center [158, 167] width 33 height 7
click at [134, 167] on input "Not Treated" at bounding box center [134, 167] width 0 height 0
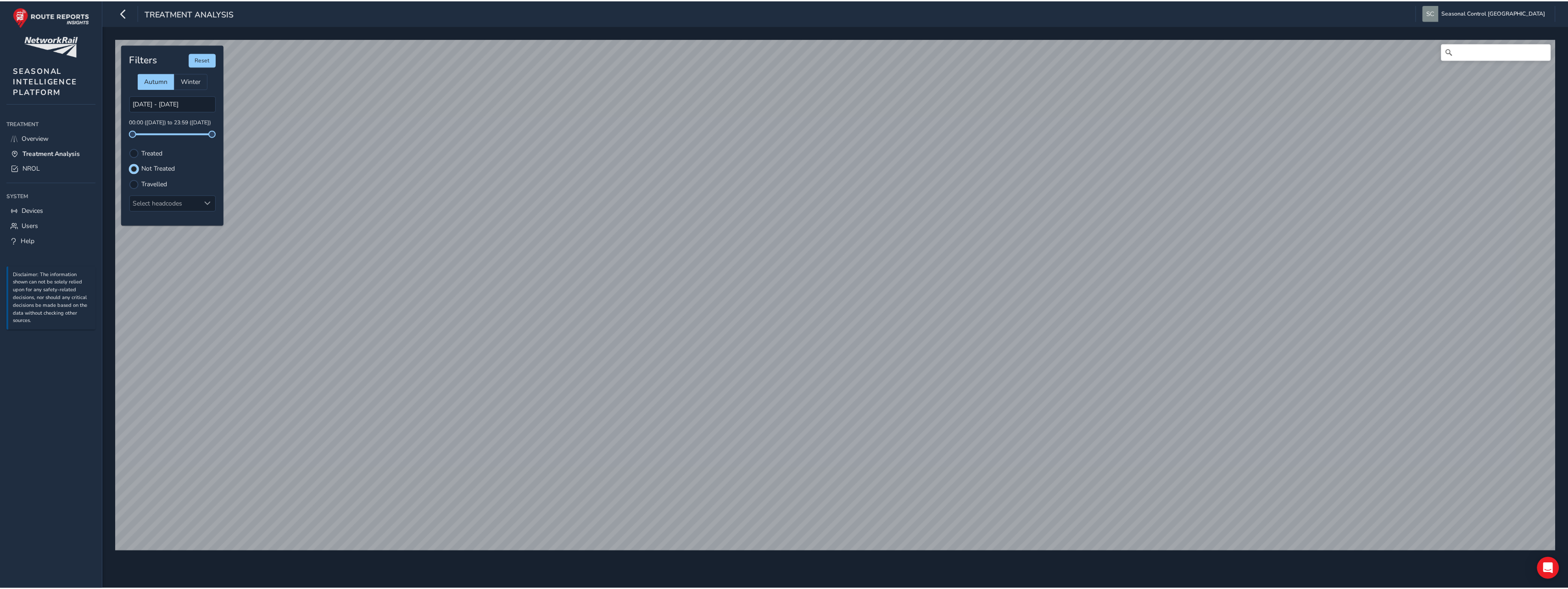
scroll to position [5, 6]
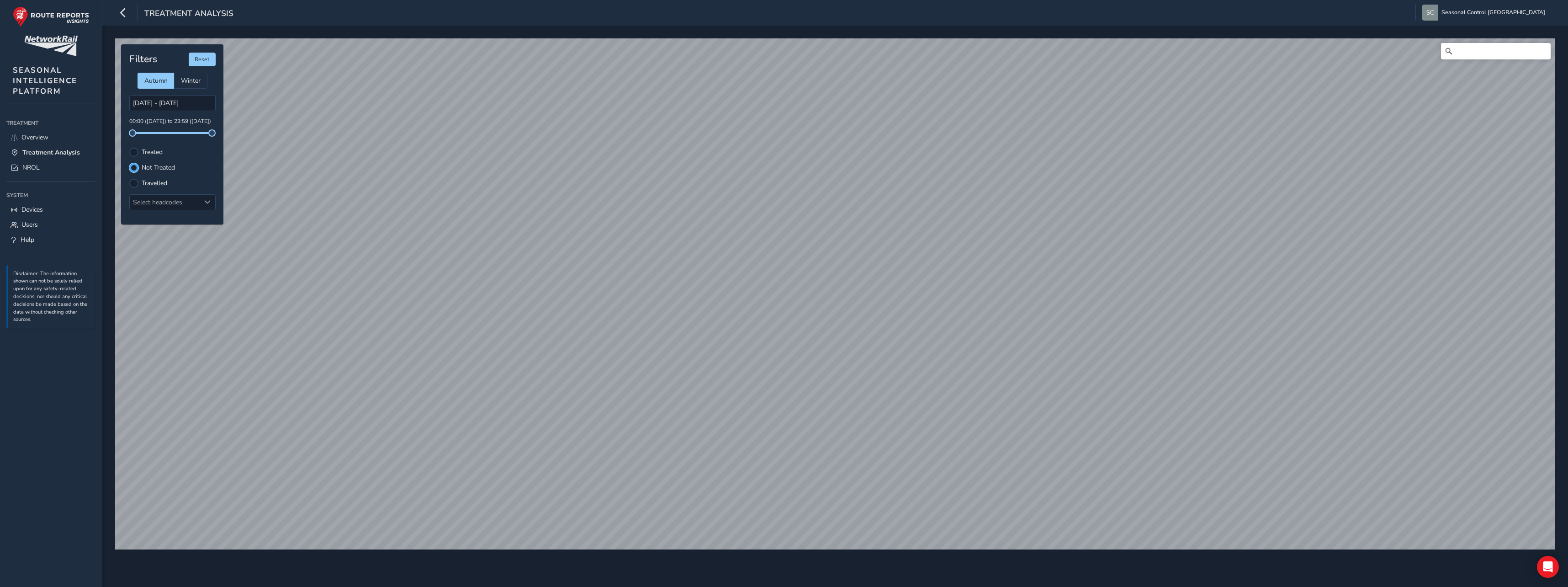
click at [135, 168] on div at bounding box center [133, 167] width 5 height 5
click at [138, 153] on div at bounding box center [133, 152] width 9 height 9
click at [136, 169] on div at bounding box center [133, 167] width 9 height 9
click at [51, 141] on link "Overview" at bounding box center [51, 137] width 89 height 15
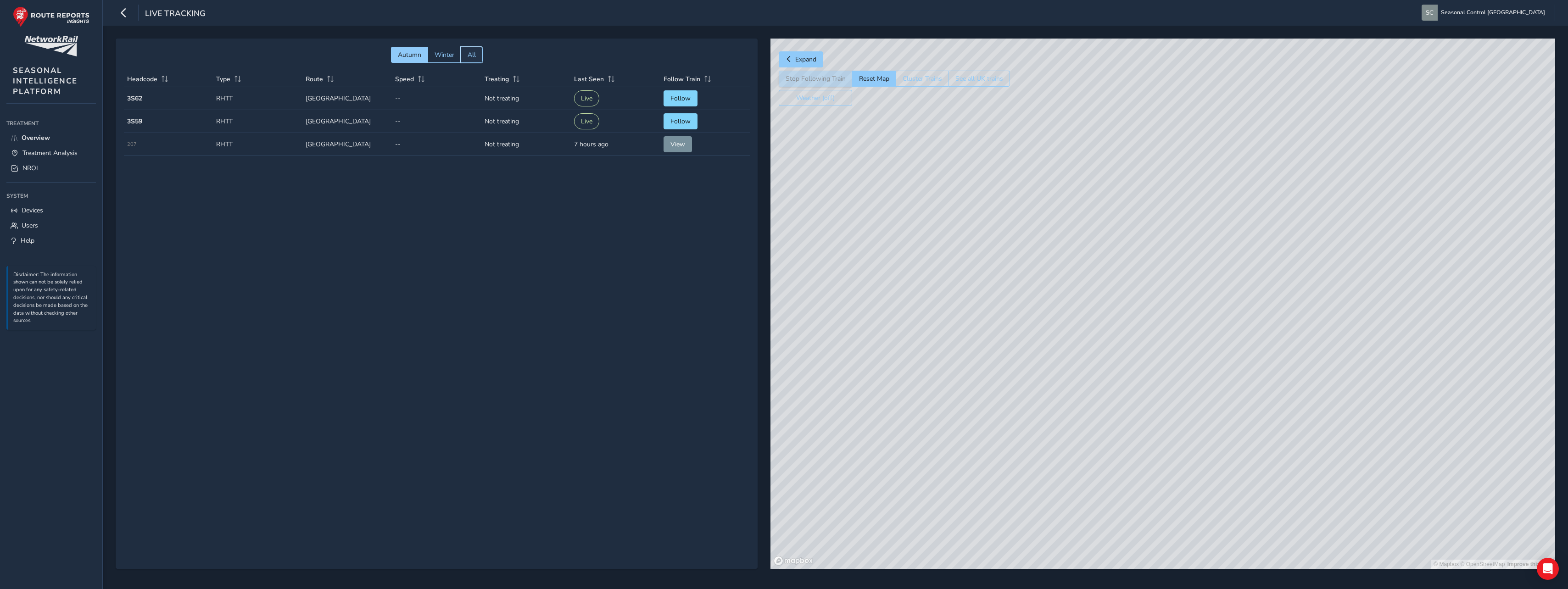
click at [474, 53] on span "All" at bounding box center [472, 55] width 9 height 9
click at [413, 54] on span "Autumn" at bounding box center [409, 55] width 23 height 9
click at [42, 152] on span "Treatment Analysis" at bounding box center [50, 153] width 55 height 9
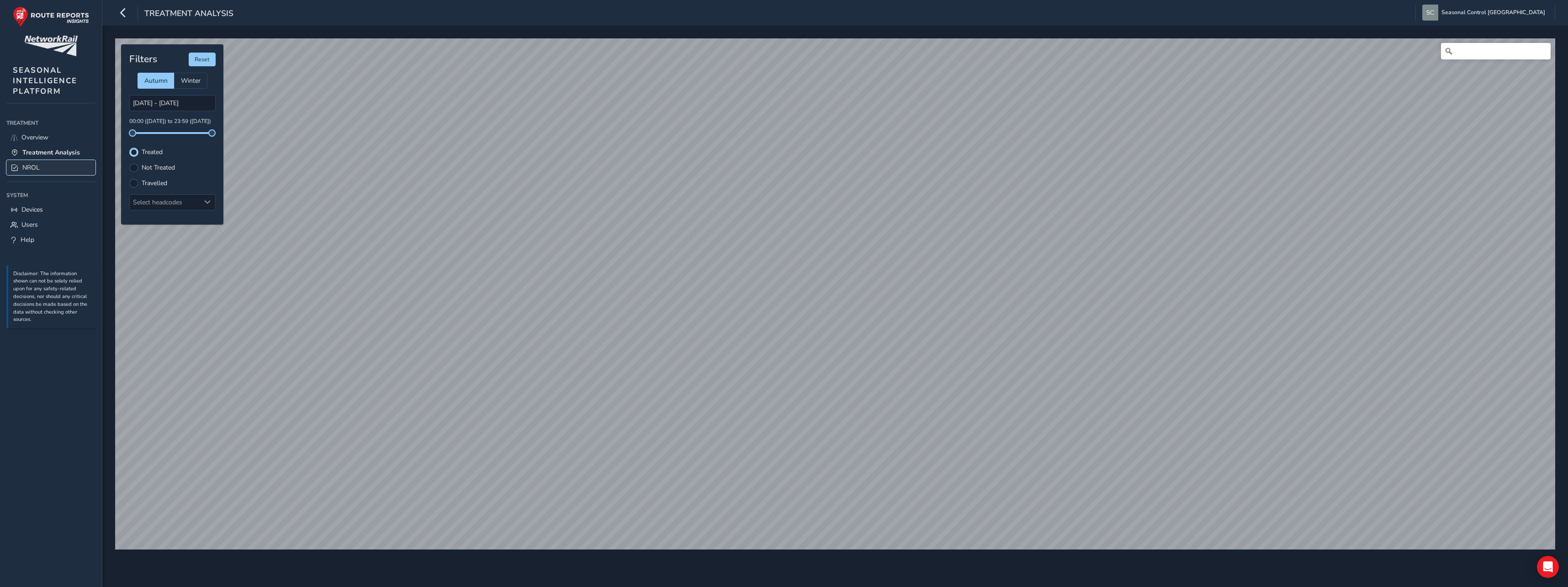
click at [43, 168] on link "NROL" at bounding box center [51, 167] width 89 height 15
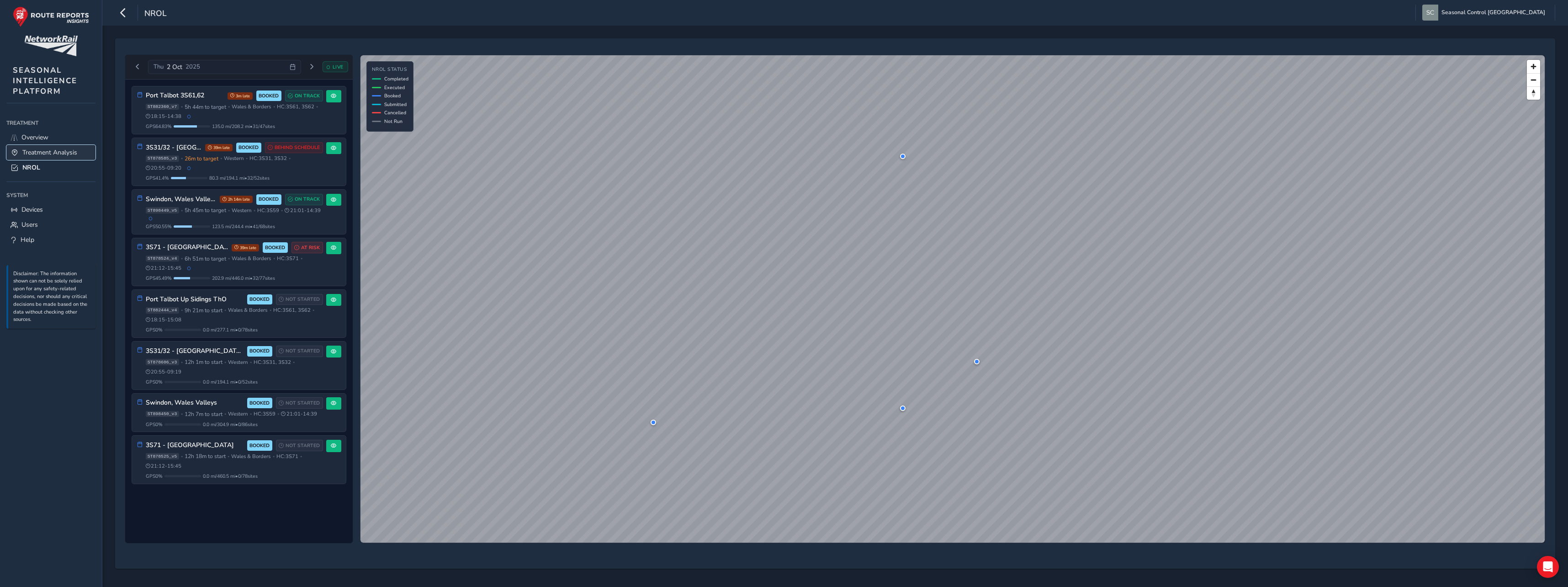
click at [77, 149] on span "Treatment Analysis" at bounding box center [50, 152] width 55 height 9
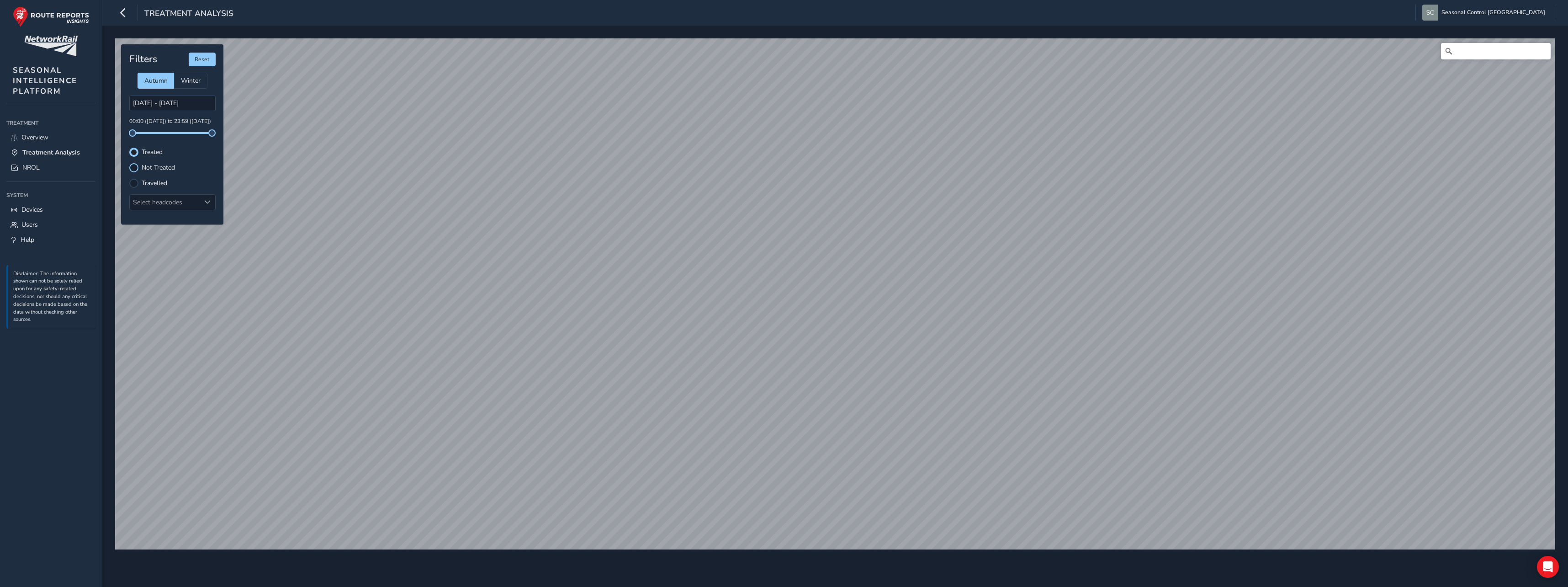
click at [133, 166] on div at bounding box center [133, 167] width 9 height 9
click at [136, 150] on div at bounding box center [133, 152] width 9 height 9
click at [135, 167] on div at bounding box center [133, 167] width 9 height 9
click at [134, 155] on div at bounding box center [133, 152] width 9 height 9
click at [133, 167] on div at bounding box center [133, 167] width 9 height 9
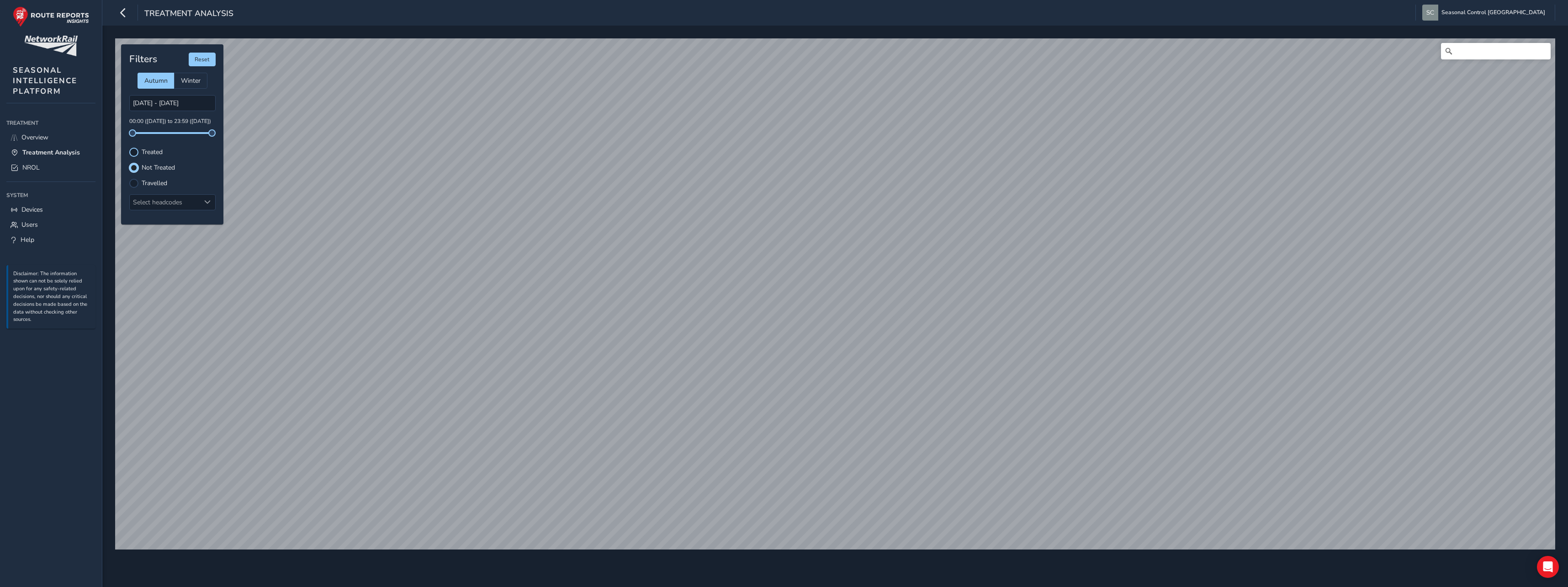
click at [136, 149] on div at bounding box center [133, 152] width 9 height 9
click at [151, 167] on label "Not Treated" at bounding box center [158, 167] width 33 height 7
click at [134, 167] on input "Not Treated" at bounding box center [134, 167] width 0 height 0
click at [141, 185] on div "Travelled" at bounding box center [172, 183] width 86 height 9
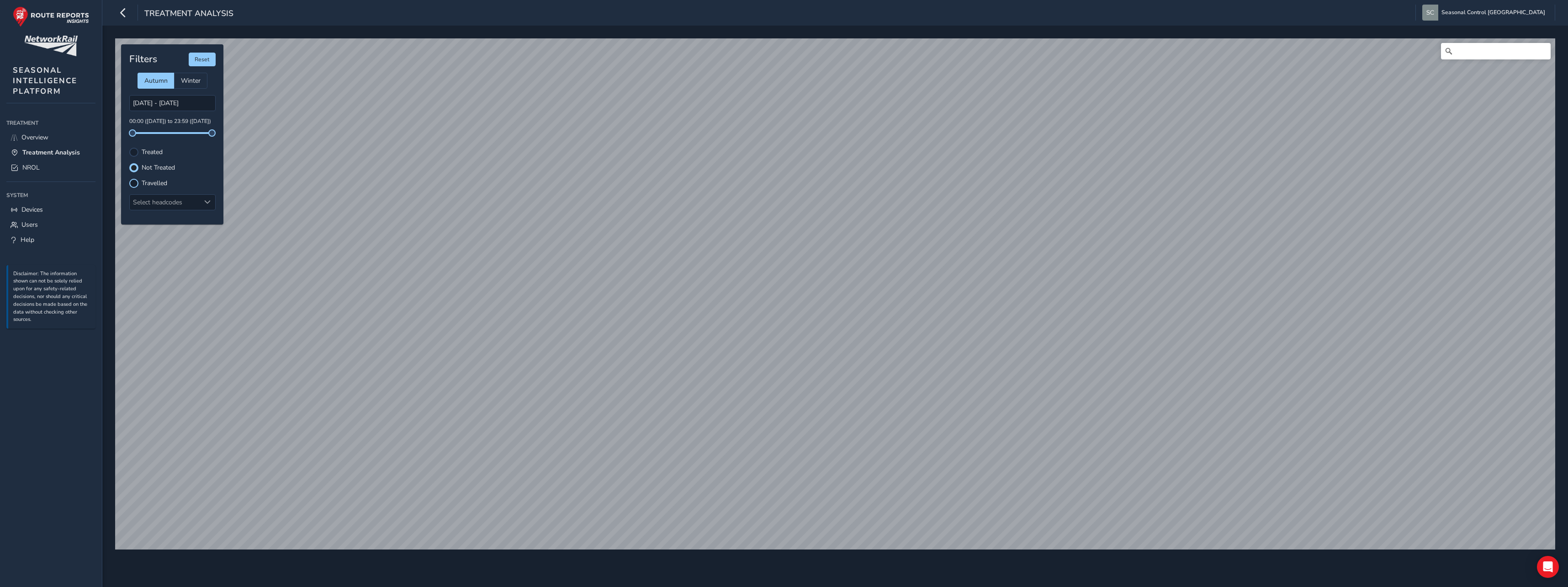
click at [135, 184] on div at bounding box center [133, 183] width 9 height 9
click at [37, 140] on span "Overview" at bounding box center [35, 137] width 27 height 9
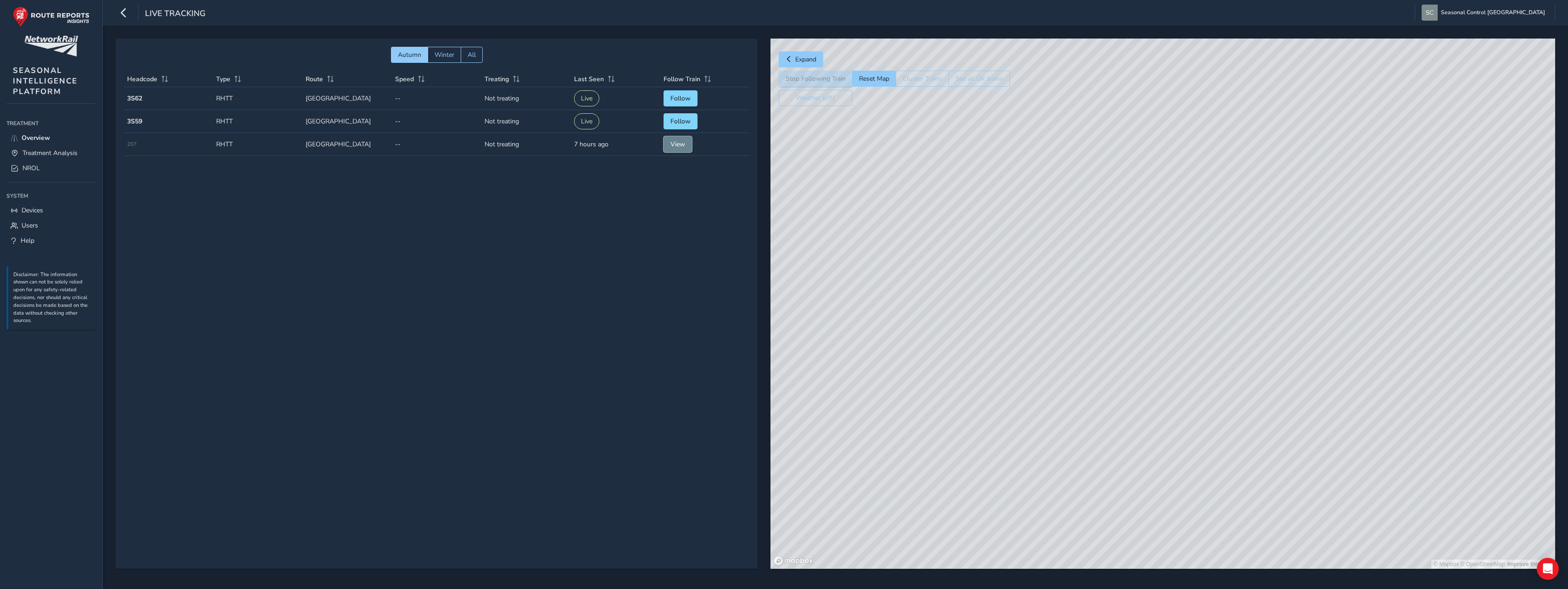
click at [672, 144] on span "View" at bounding box center [678, 144] width 15 height 9
click at [799, 78] on button "Stop Following Train" at bounding box center [815, 79] width 73 height 16
click at [28, 158] on link "Treatment Analysis" at bounding box center [51, 153] width 89 height 15
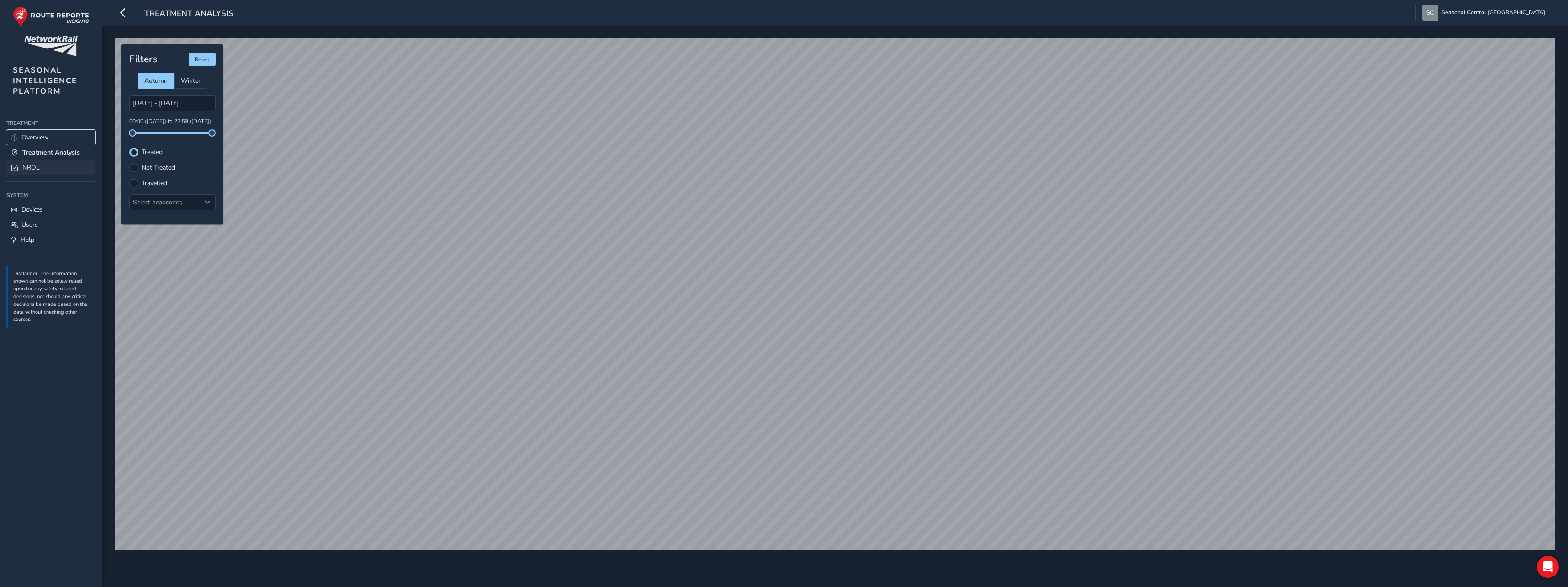
click at [42, 135] on span "Overview" at bounding box center [35, 137] width 27 height 9
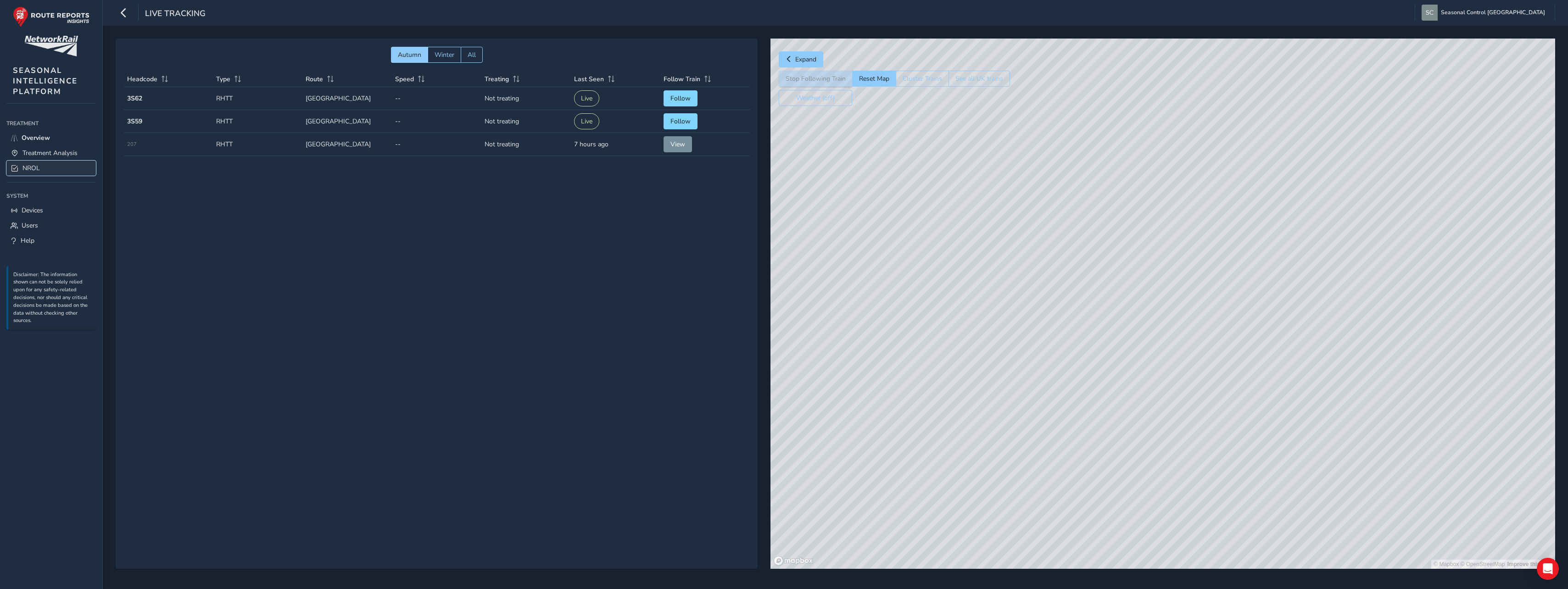
click at [33, 168] on span "NROL" at bounding box center [31, 168] width 18 height 9
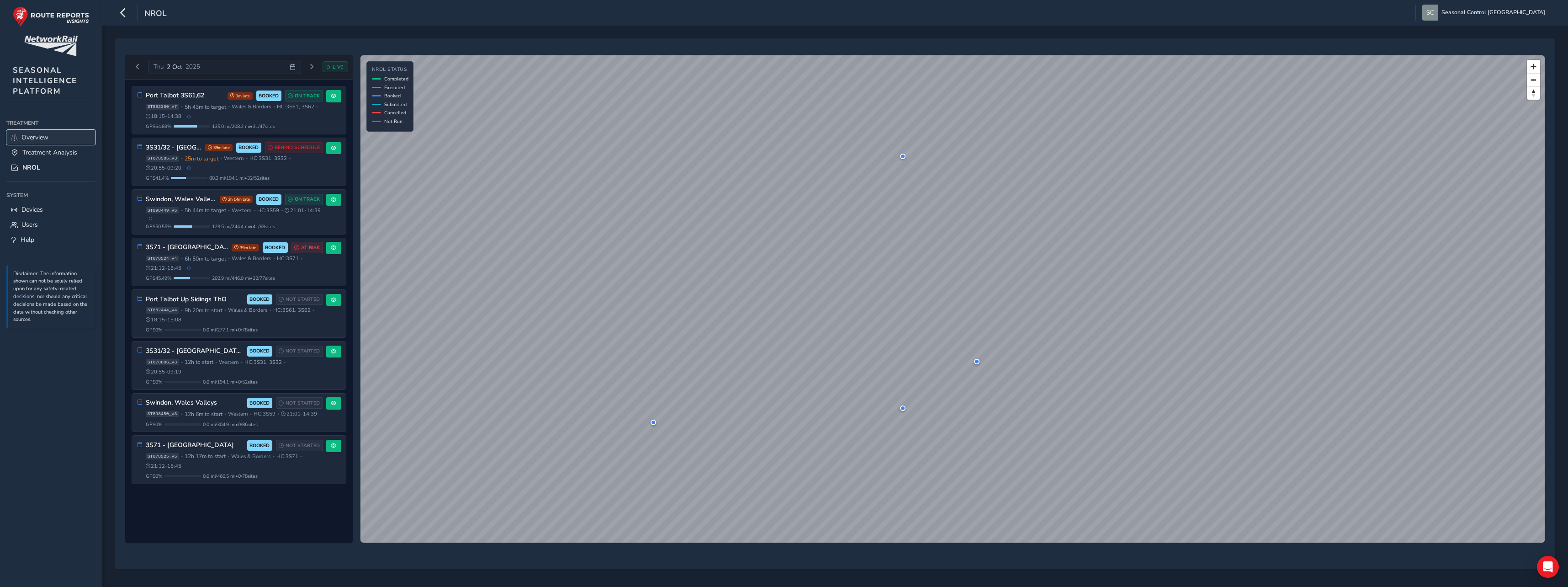
click at [39, 139] on span "Overview" at bounding box center [35, 137] width 27 height 9
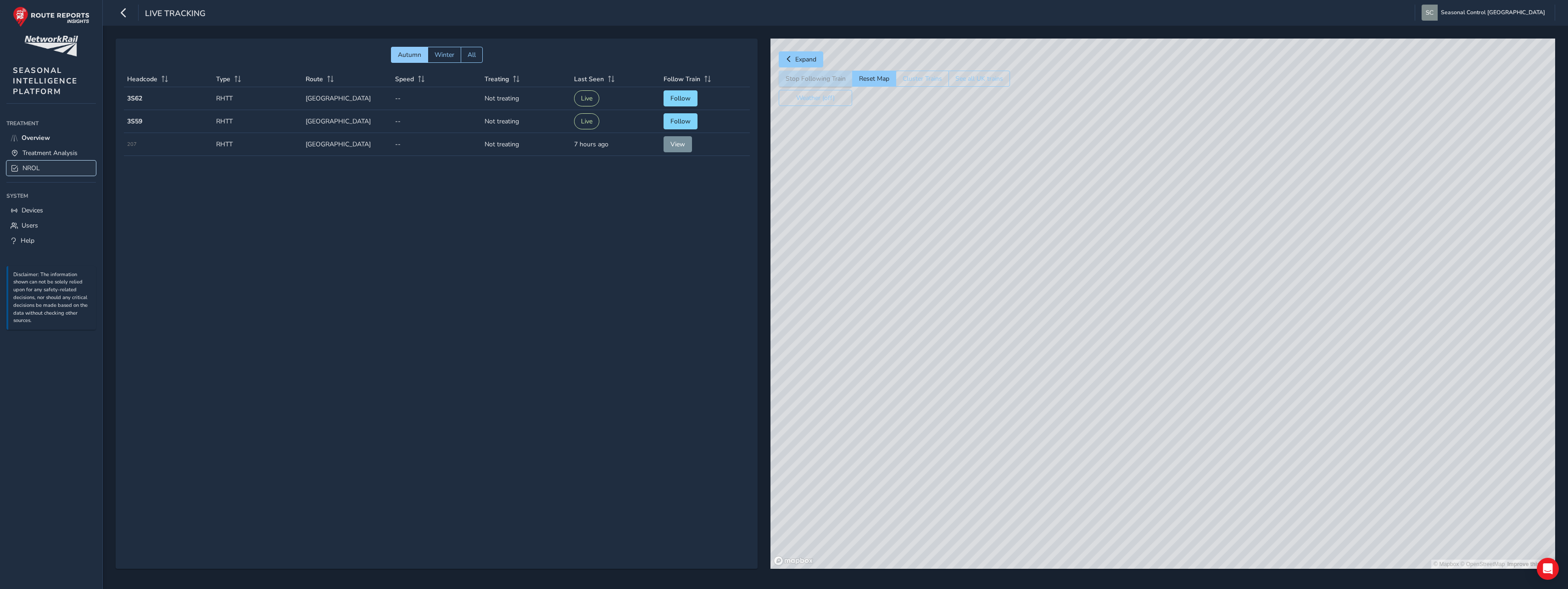
click at [40, 166] on span "NROL" at bounding box center [31, 168] width 18 height 9
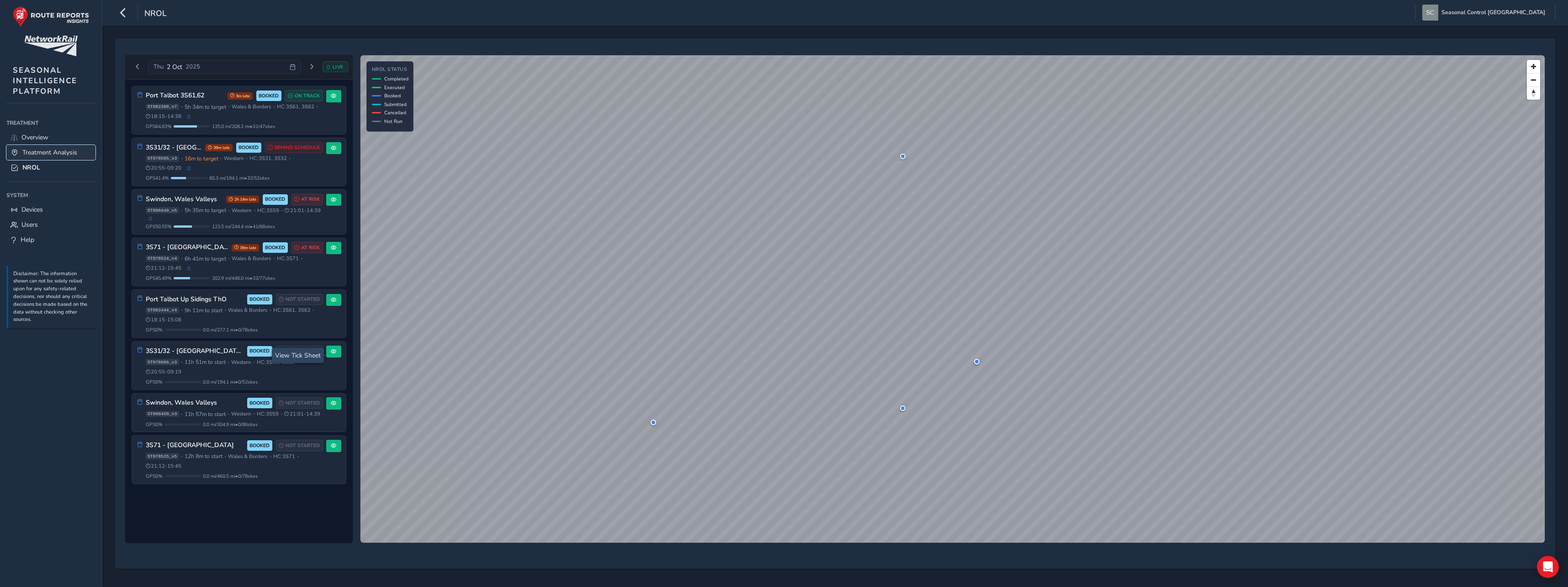
click at [47, 147] on link "Treatment Analysis" at bounding box center [51, 152] width 89 height 15
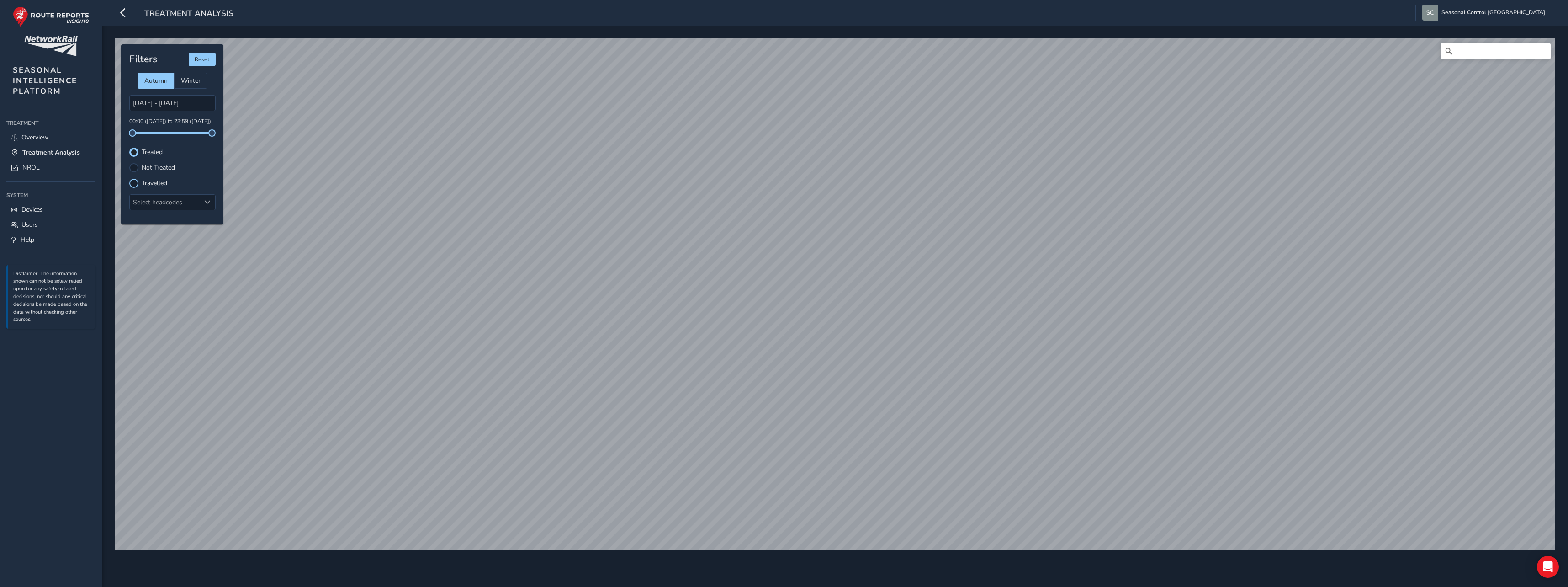
click at [136, 182] on div at bounding box center [133, 183] width 9 height 9
click at [137, 153] on div at bounding box center [133, 152] width 9 height 9
click at [135, 184] on div at bounding box center [133, 183] width 9 height 9
click at [135, 171] on div at bounding box center [133, 167] width 9 height 9
click at [135, 178] on div at bounding box center [133, 183] width 9 height 9
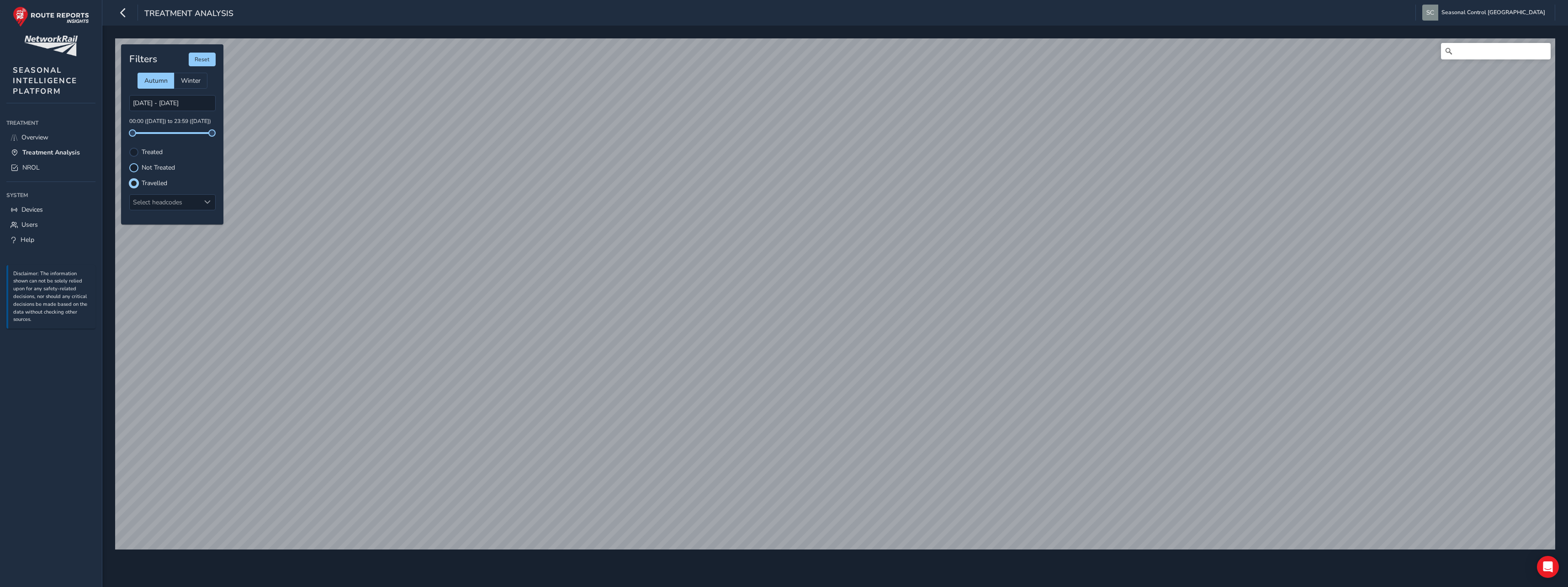
click at [135, 164] on div at bounding box center [133, 167] width 9 height 9
click at [135, 184] on div at bounding box center [133, 183] width 9 height 9
click at [60, 169] on link "NROL" at bounding box center [51, 167] width 89 height 15
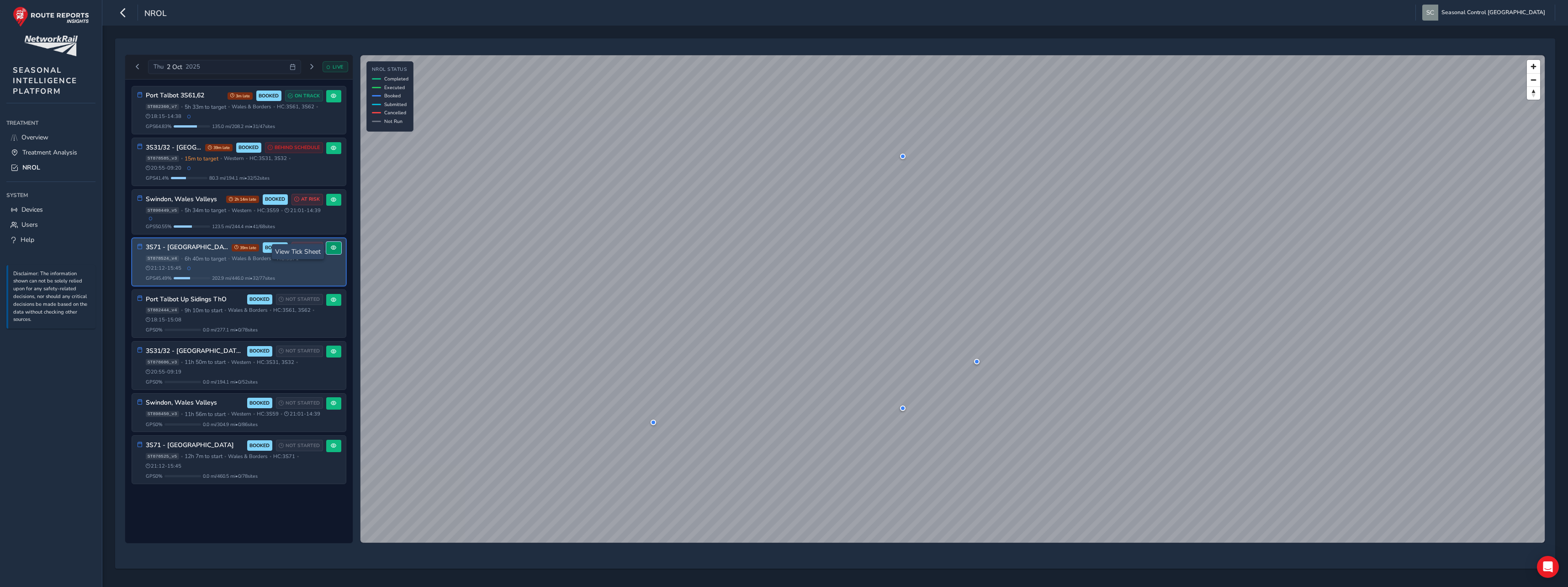
click at [332, 254] on button at bounding box center [334, 248] width 15 height 12
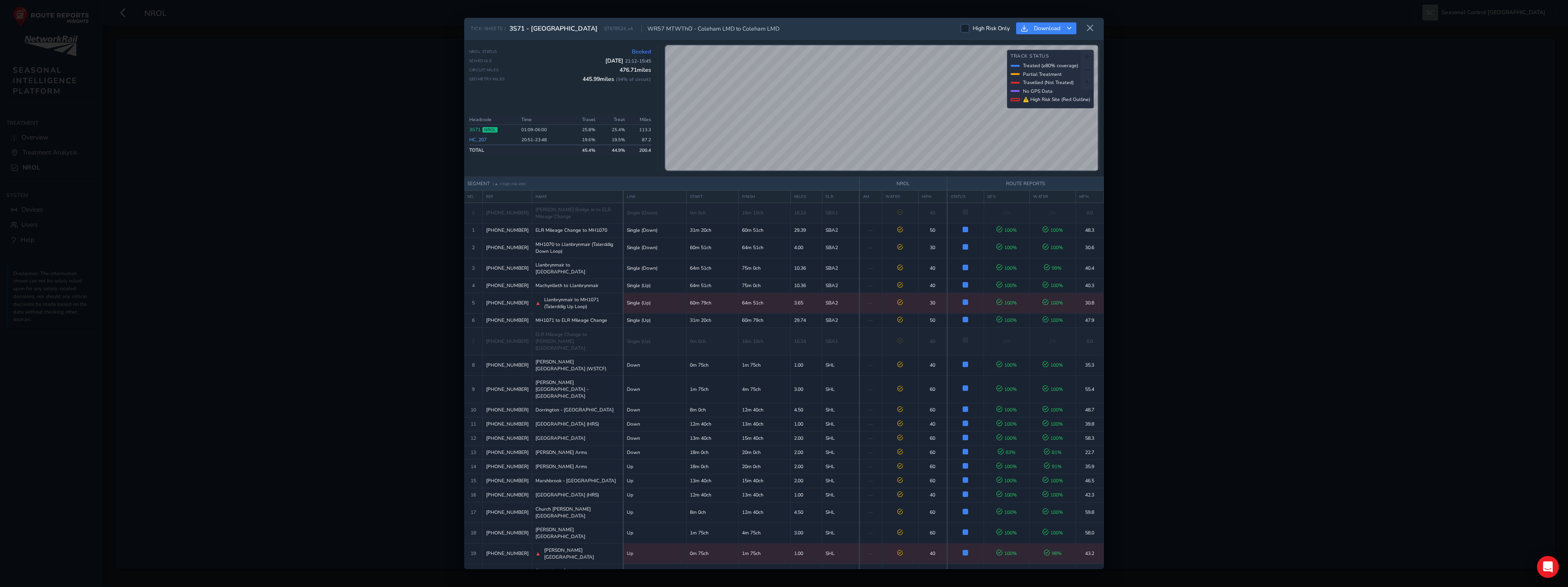
click at [341, 283] on div "TICK-SHEETS / 3S71 - [GEOGRAPHIC_DATA] ST878524_v4 WR57 MTWThO - Coleham LMD to…" at bounding box center [784, 294] width 1568 height 587
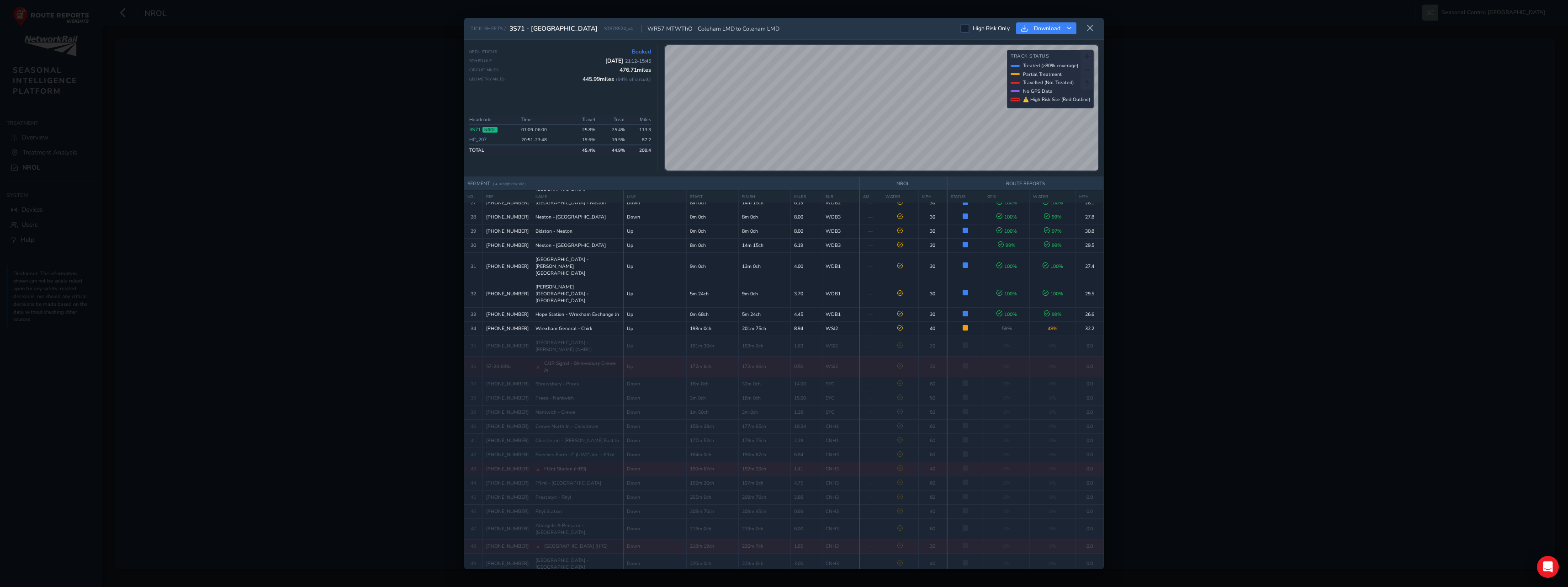
scroll to position [594, 0]
click at [1091, 27] on icon at bounding box center [1090, 29] width 9 height 9
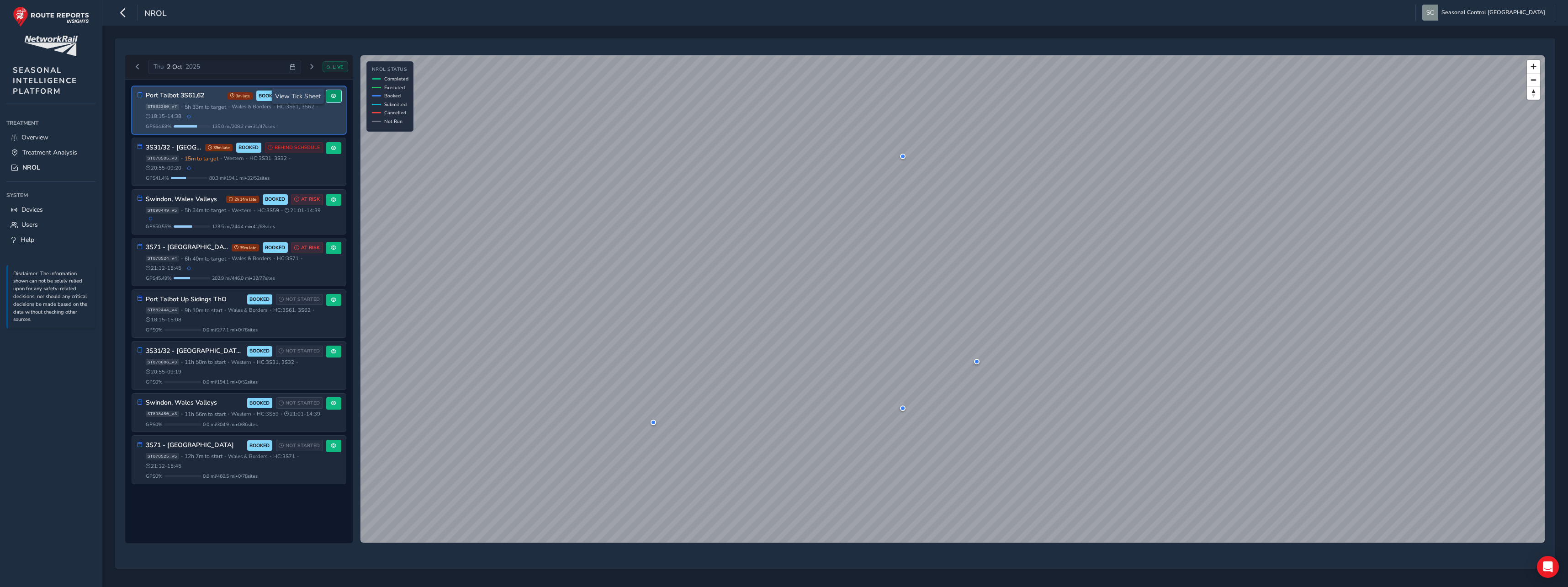
click at [335, 99] on span at bounding box center [333, 96] width 5 height 5
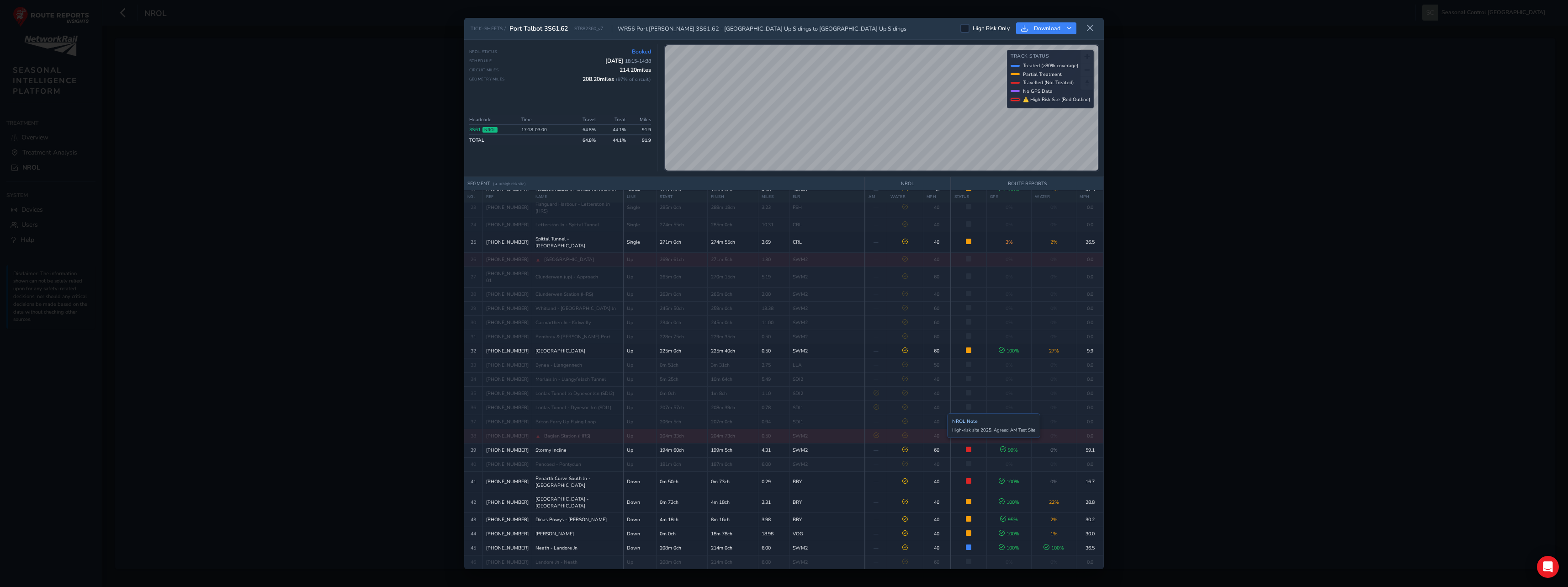
scroll to position [600, 0]
click at [1090, 30] on icon at bounding box center [1090, 29] width 9 height 9
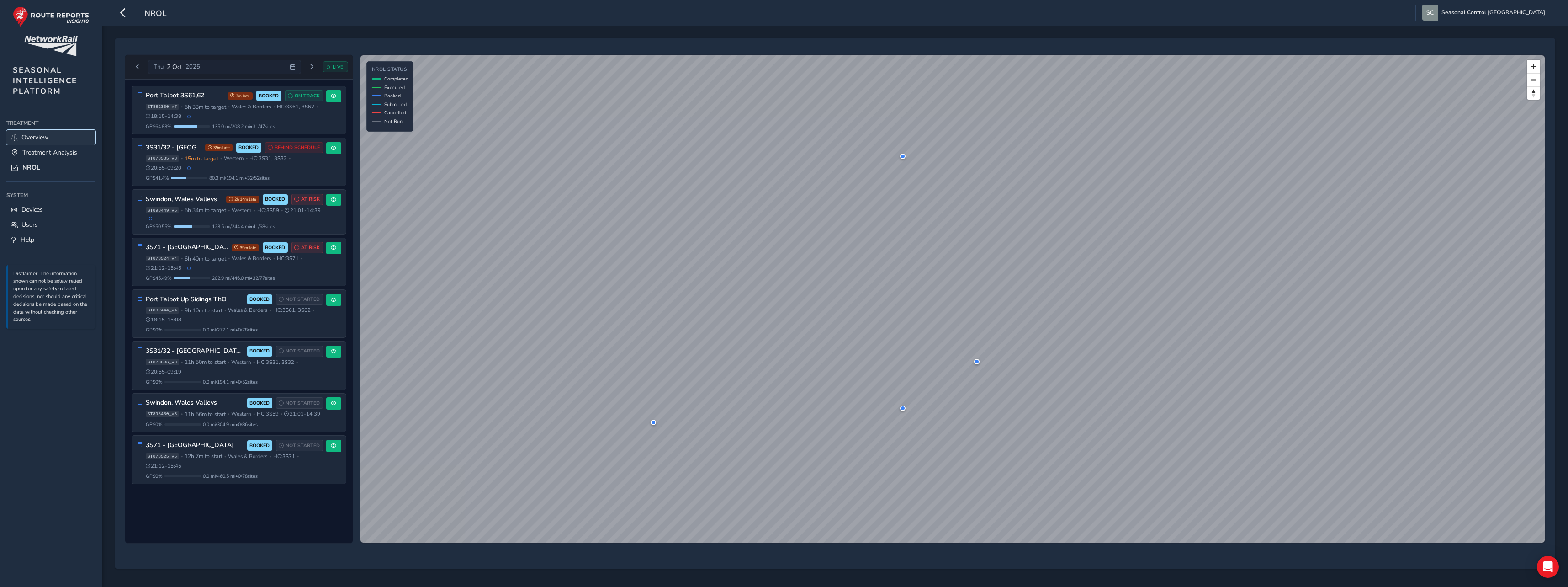
click at [40, 135] on span "Overview" at bounding box center [35, 137] width 27 height 9
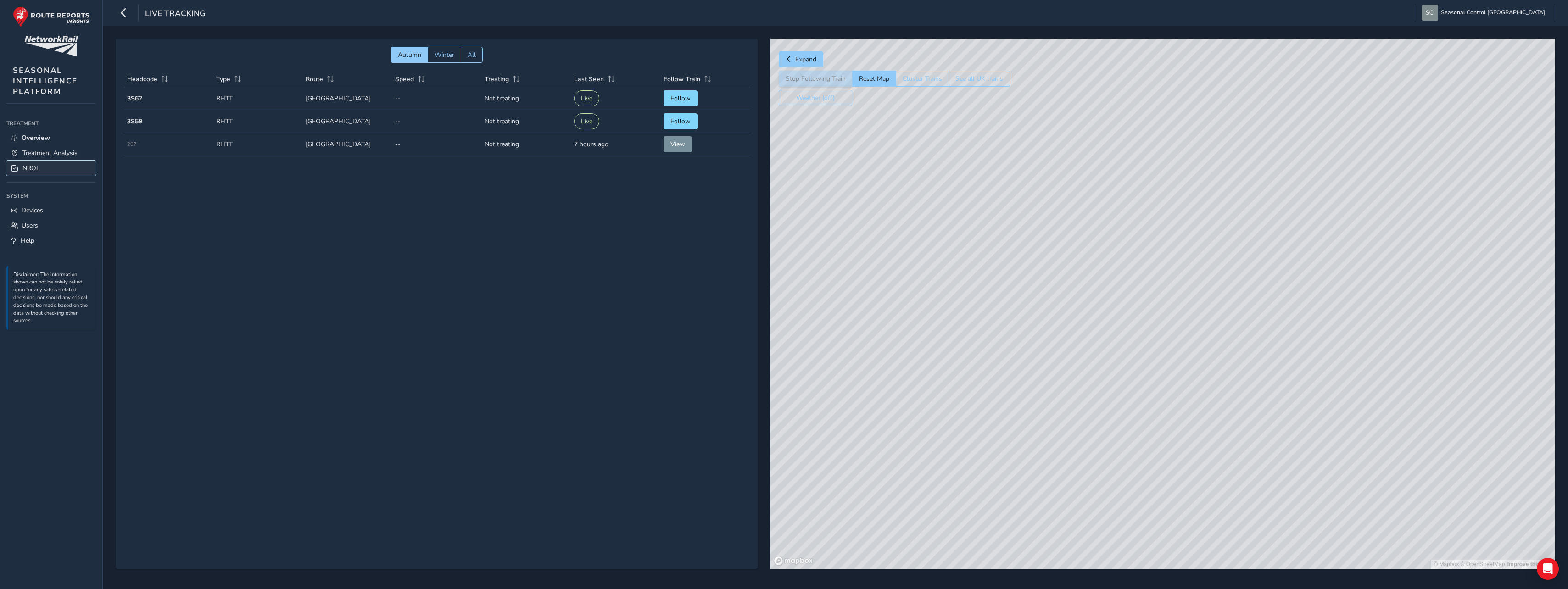
click at [42, 169] on link "NROL" at bounding box center [51, 168] width 89 height 15
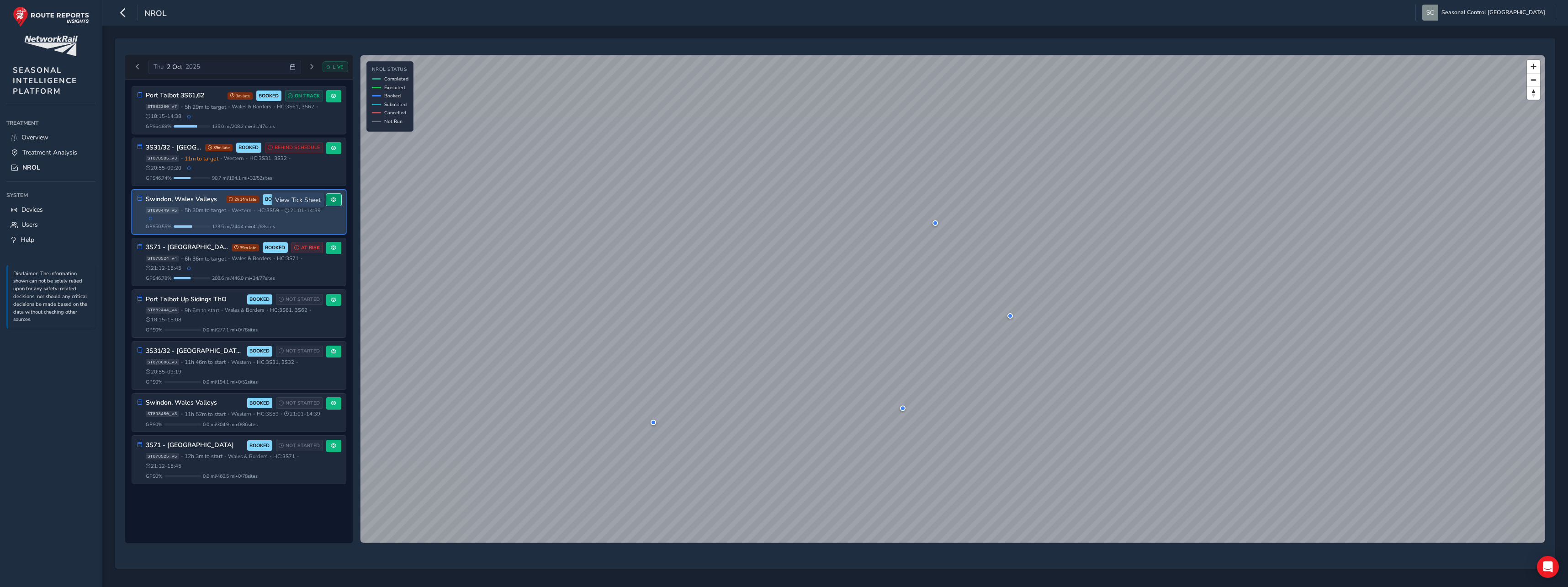
click at [334, 202] on span at bounding box center [333, 200] width 5 height 5
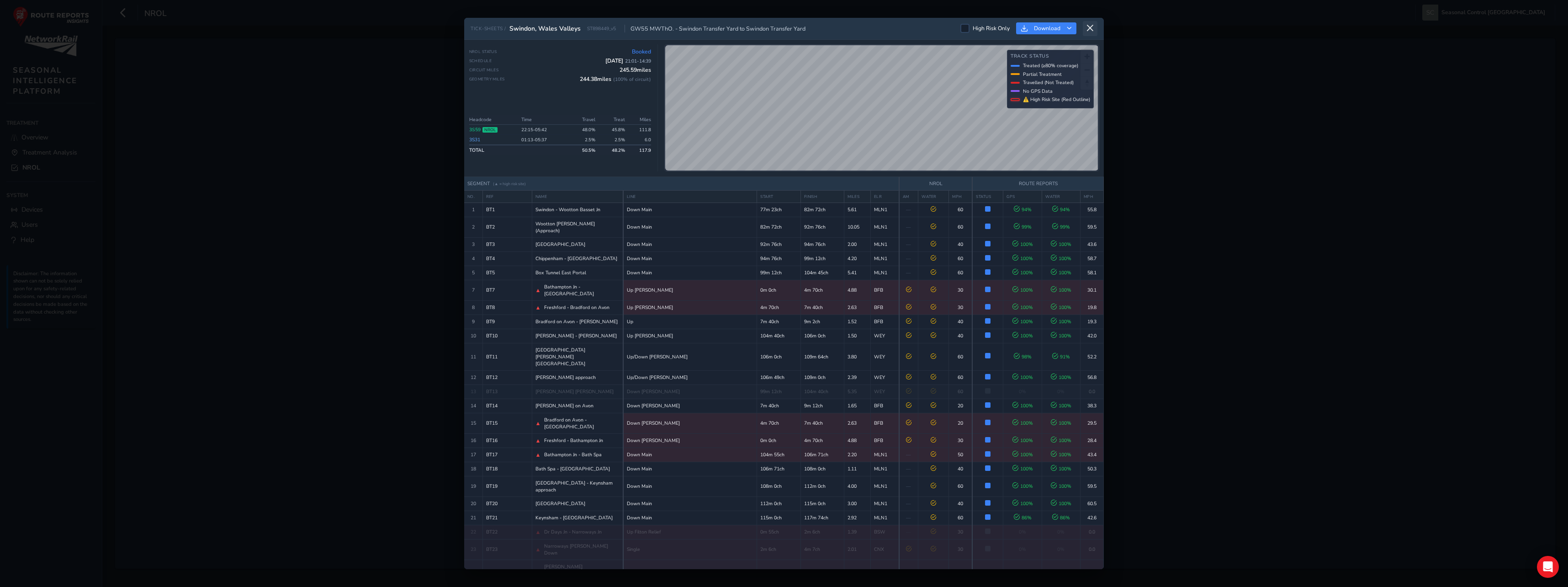
click at [1093, 26] on icon at bounding box center [1090, 29] width 9 height 9
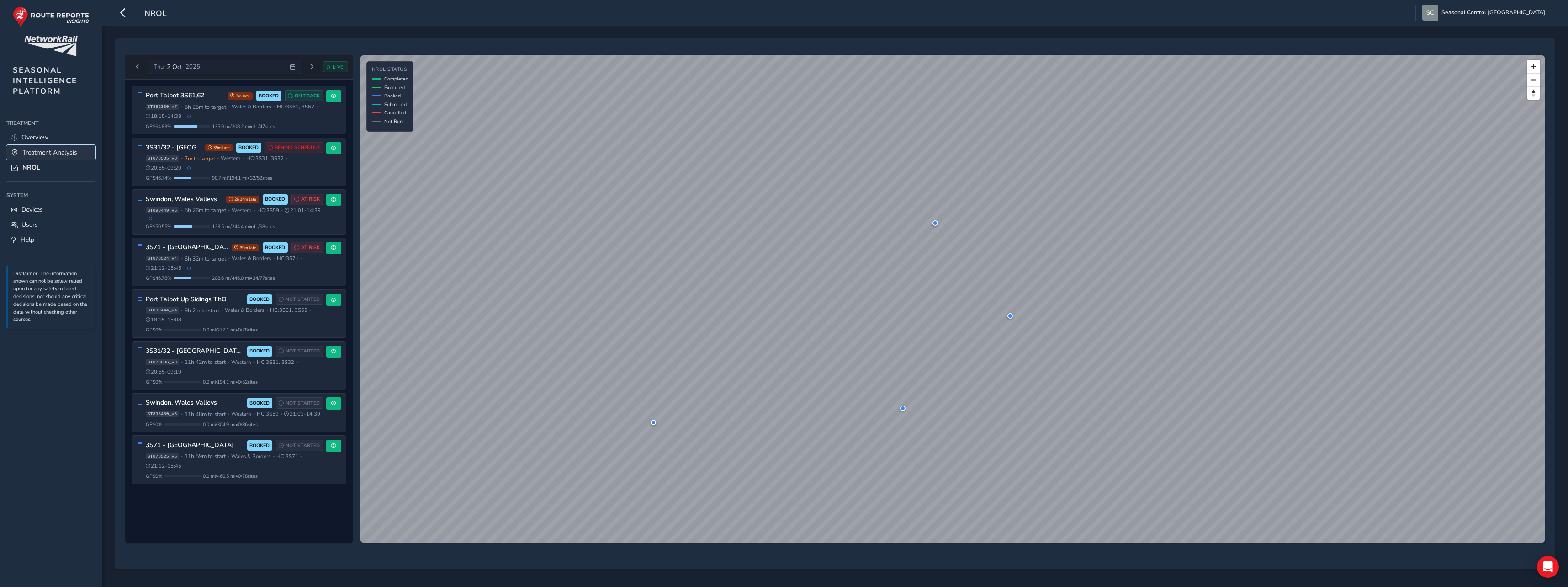
click at [30, 152] on span "Treatment Analysis" at bounding box center [50, 152] width 55 height 9
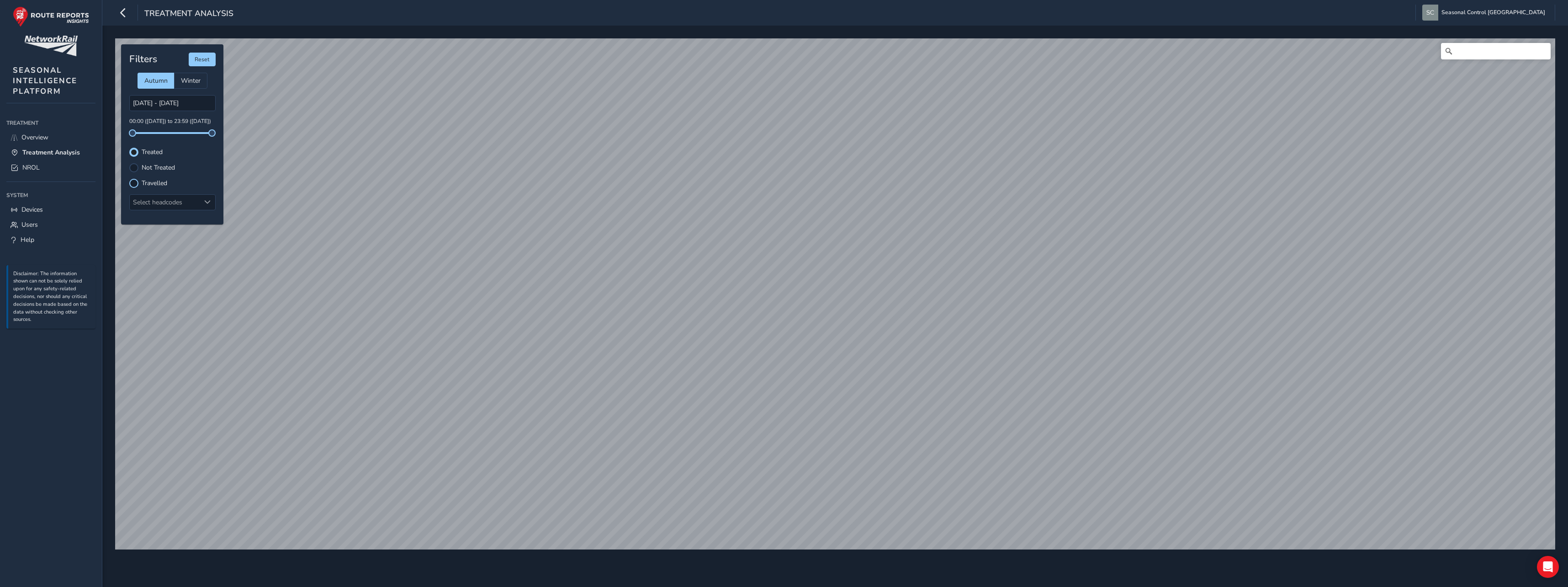
click at [135, 184] on div at bounding box center [133, 183] width 9 height 9
click at [32, 142] on span "Overview" at bounding box center [35, 137] width 27 height 9
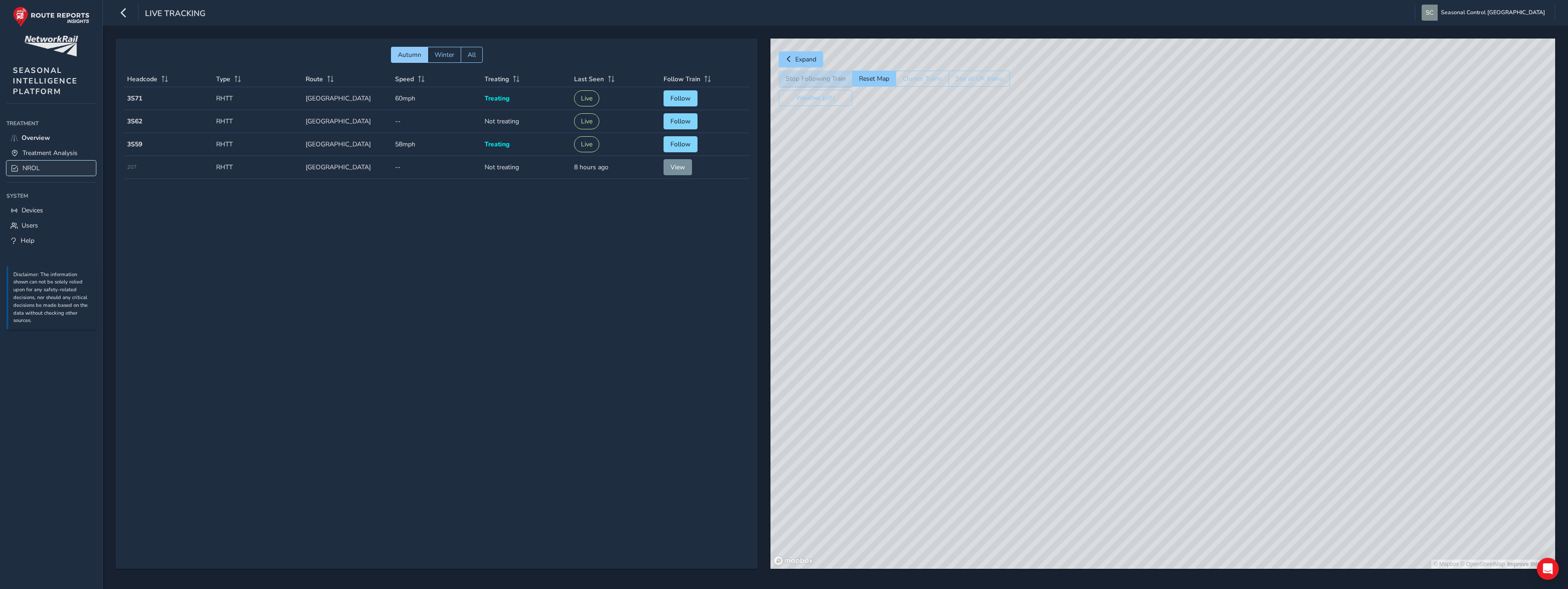
click at [42, 164] on link "NROL" at bounding box center [51, 168] width 89 height 15
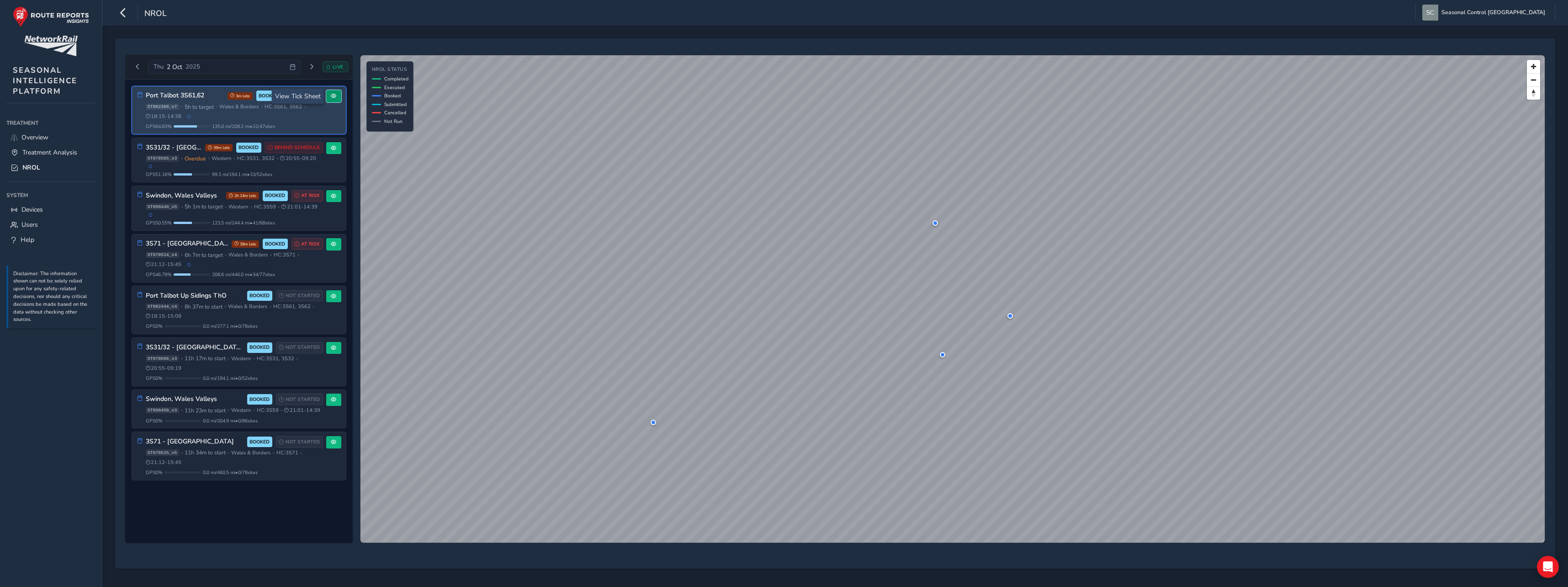
click at [331, 100] on button at bounding box center [334, 96] width 15 height 12
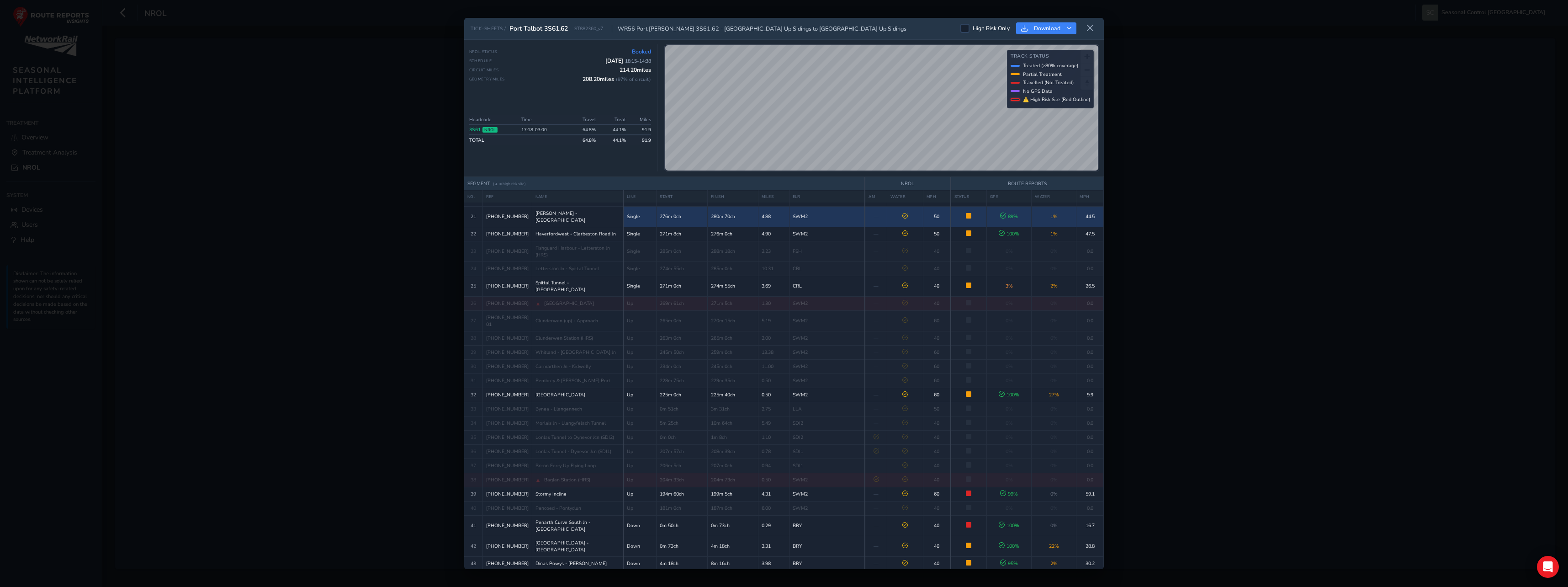
scroll to position [234, 0]
